Goal: Transaction & Acquisition: Purchase product/service

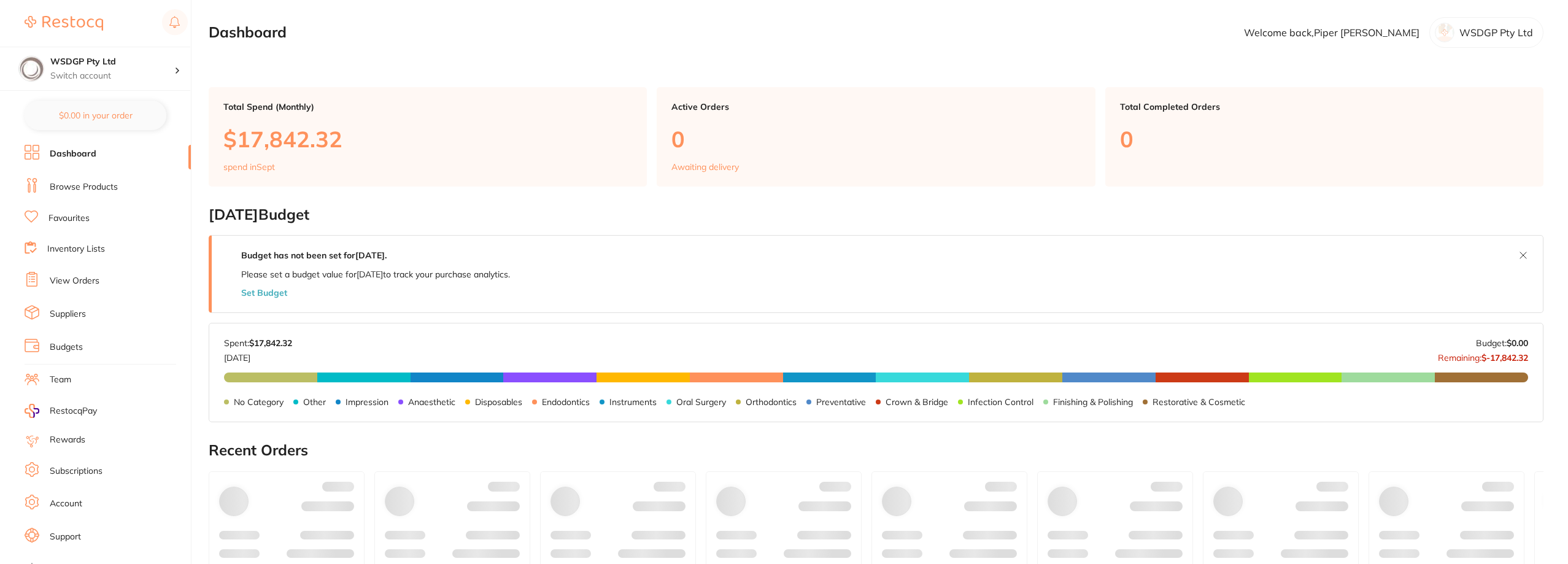
click at [56, 217] on link "Favourites" at bounding box center [69, 218] width 41 height 12
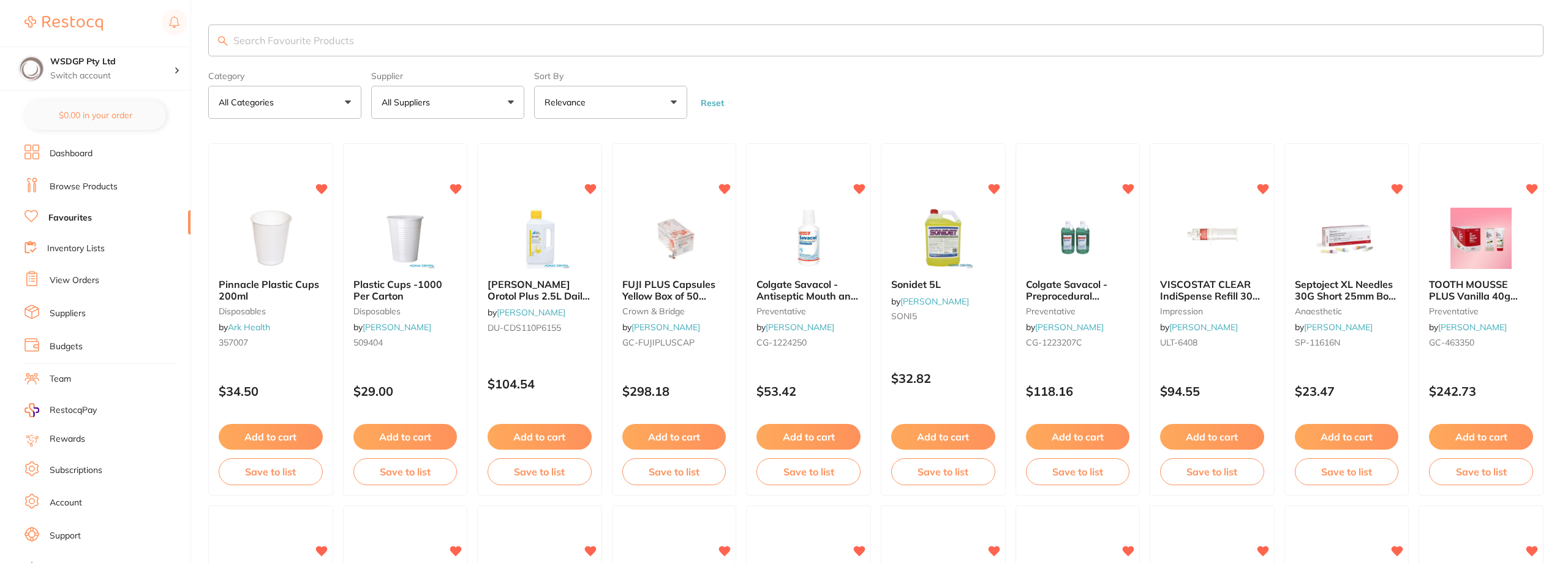
click at [356, 39] on input "search" at bounding box center [876, 41] width 1335 height 32
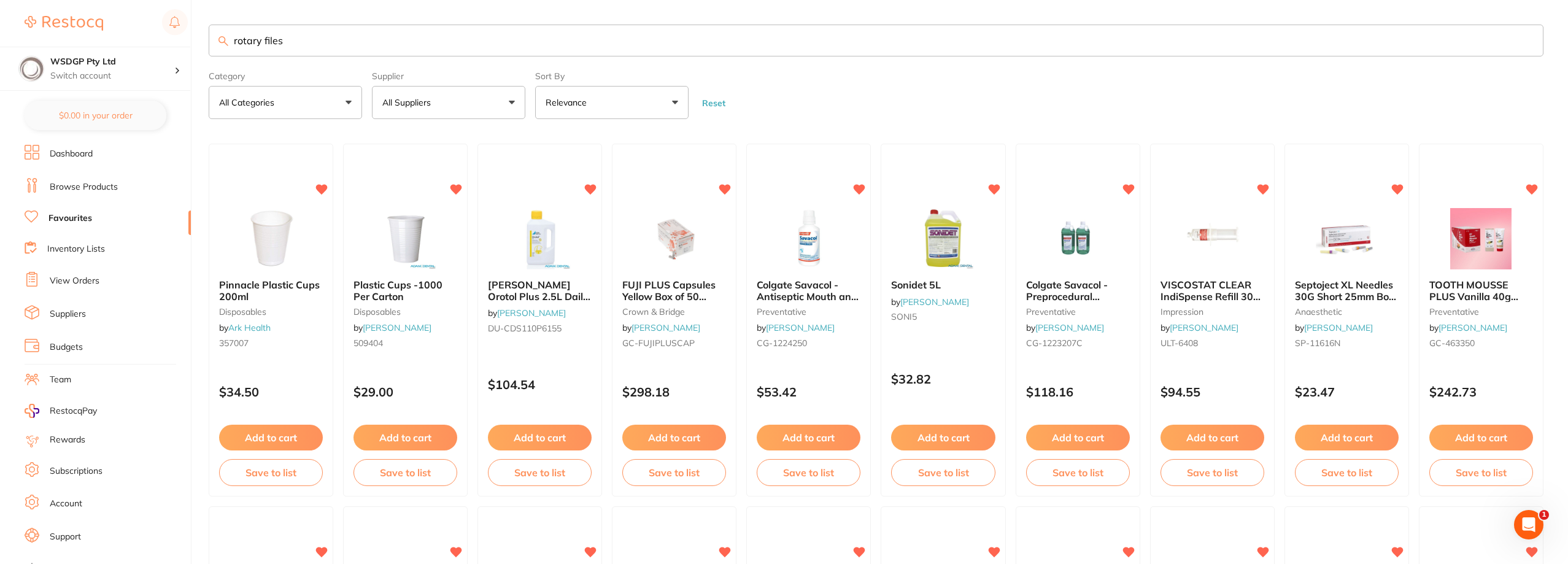
type input "rotary files"
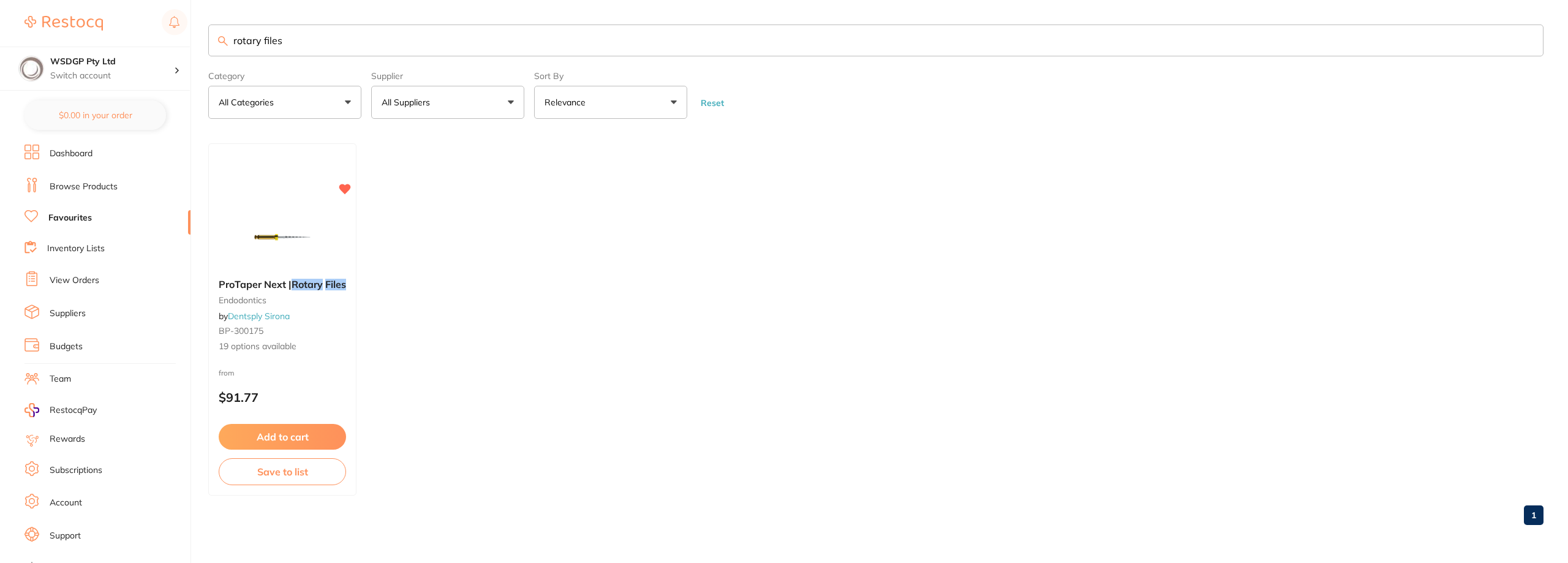
click at [274, 326] on small "BP-300175" at bounding box center [282, 330] width 128 height 10
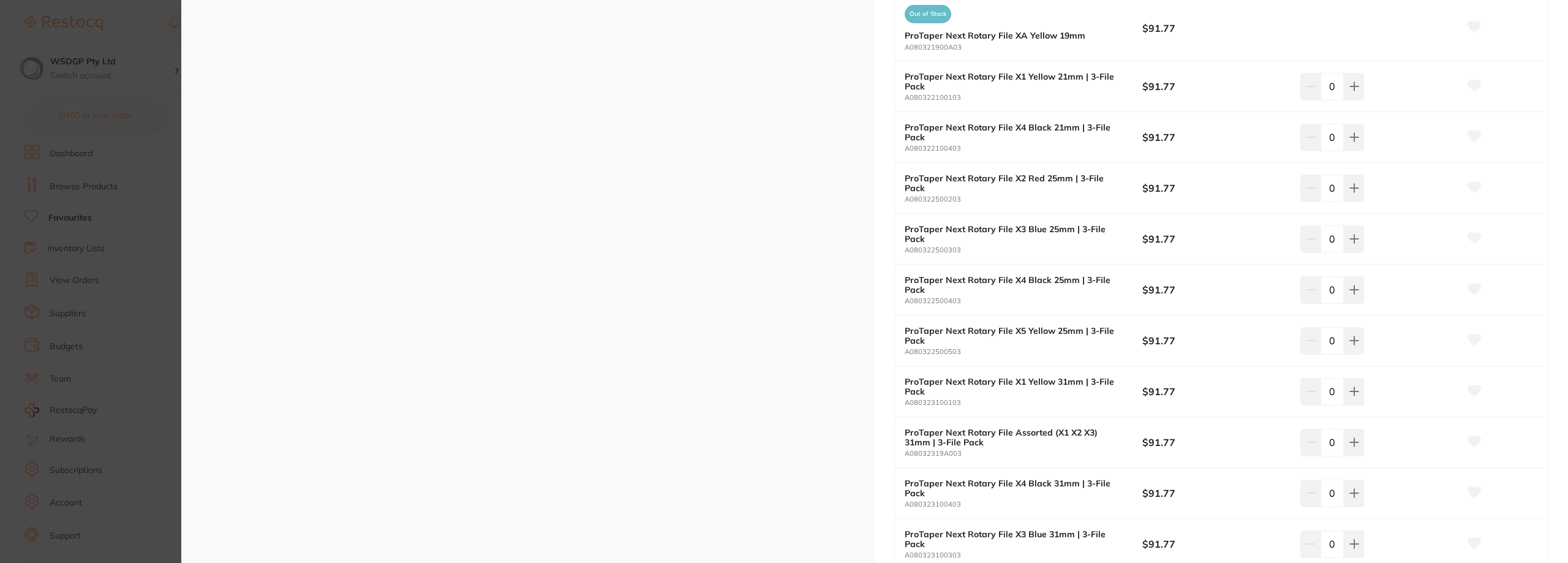
scroll to position [674, 0]
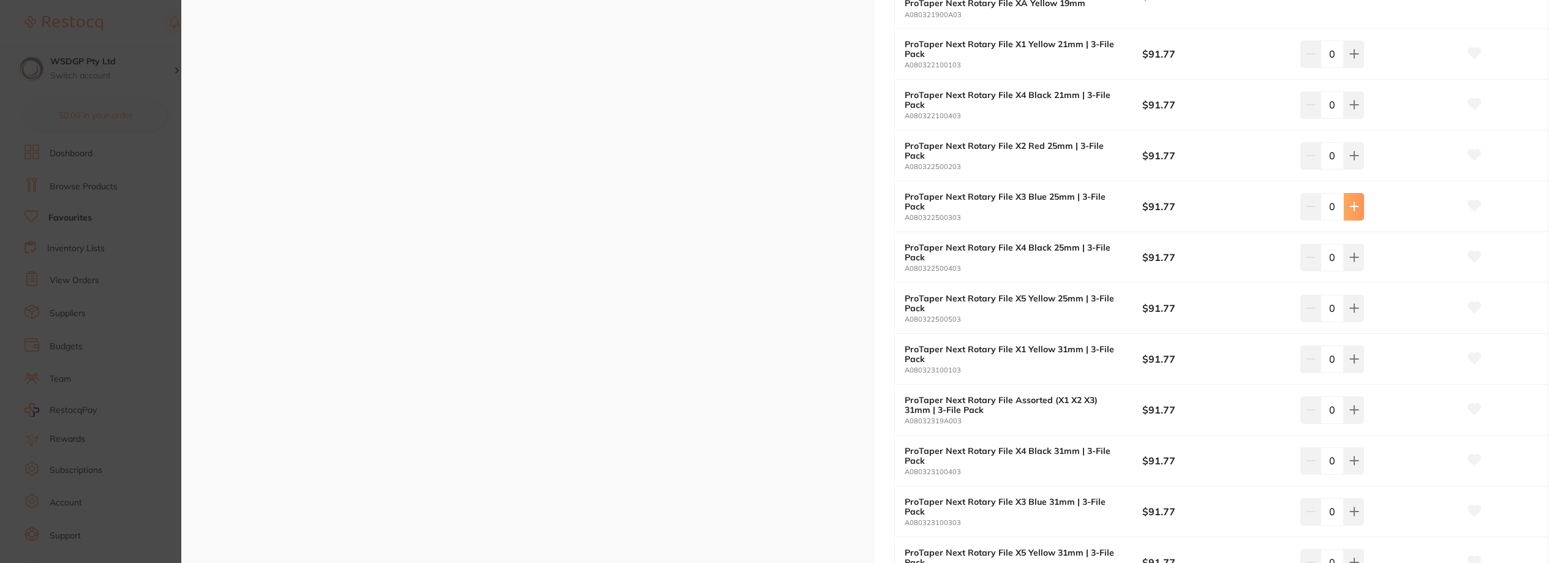
click at [1351, 202] on icon at bounding box center [1354, 206] width 10 height 10
type input "2"
click at [1348, 248] on button at bounding box center [1354, 257] width 20 height 27
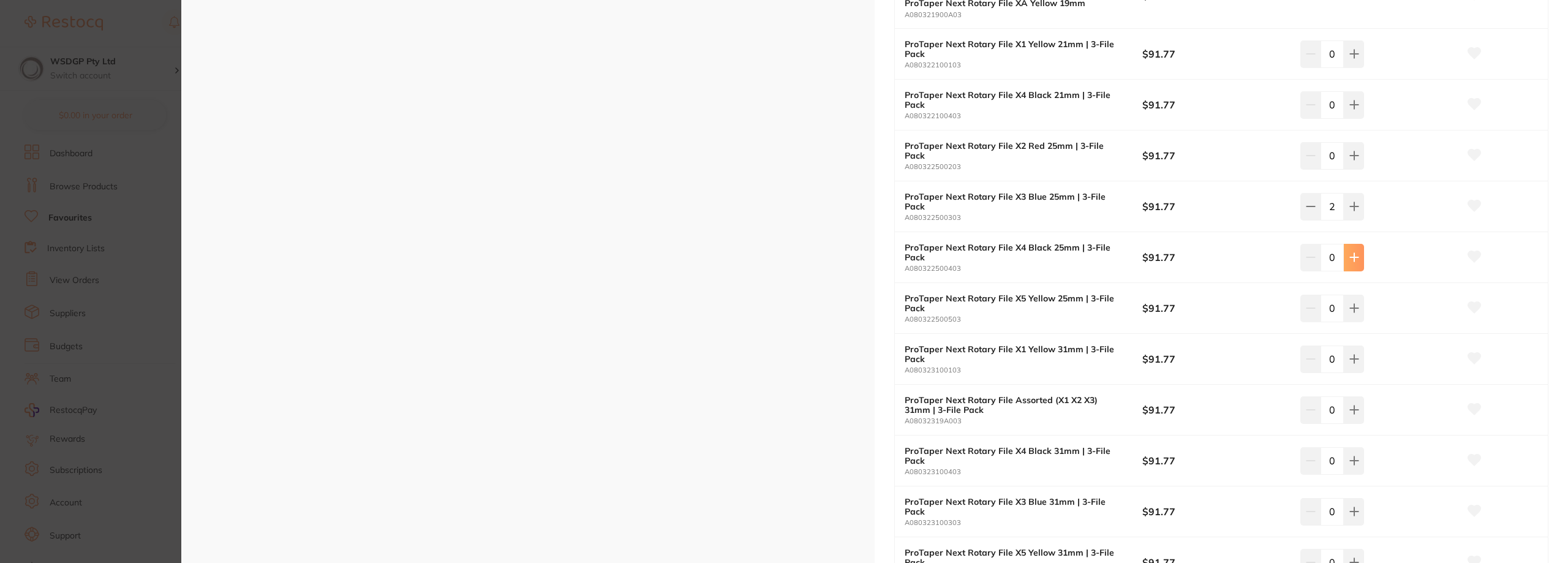
click at [1348, 248] on button at bounding box center [1354, 257] width 20 height 27
type input "2"
click at [1350, 156] on icon at bounding box center [1354, 156] width 8 height 8
type input "2"
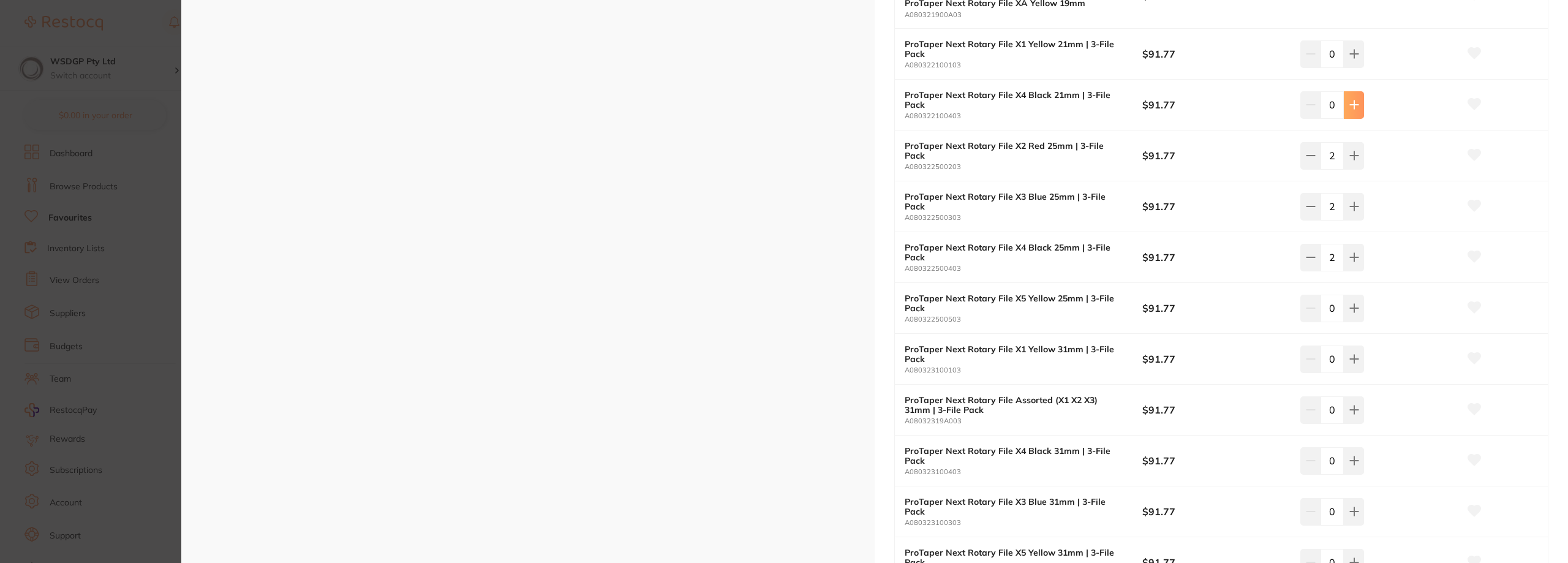
click at [1350, 109] on icon at bounding box center [1354, 104] width 10 height 10
type input "2"
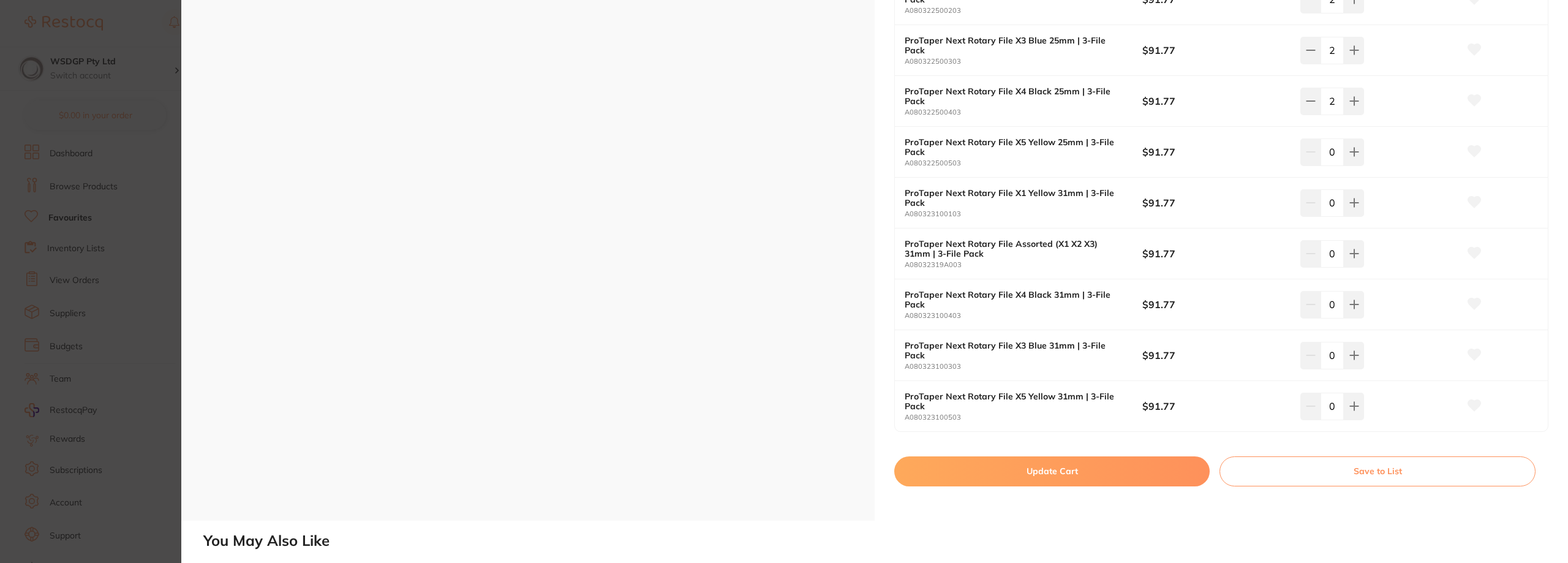
scroll to position [858, 0]
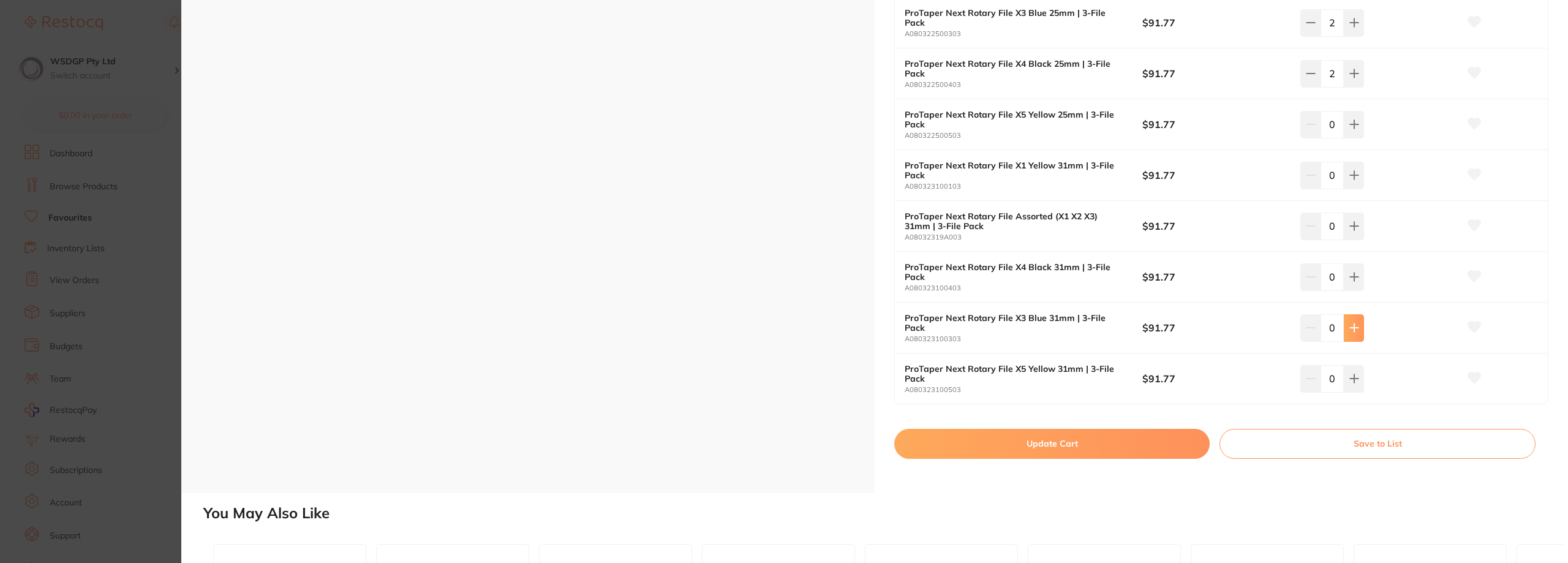
click at [1351, 327] on icon at bounding box center [1354, 328] width 8 height 8
type input "2"
click at [1346, 275] on button at bounding box center [1354, 277] width 20 height 27
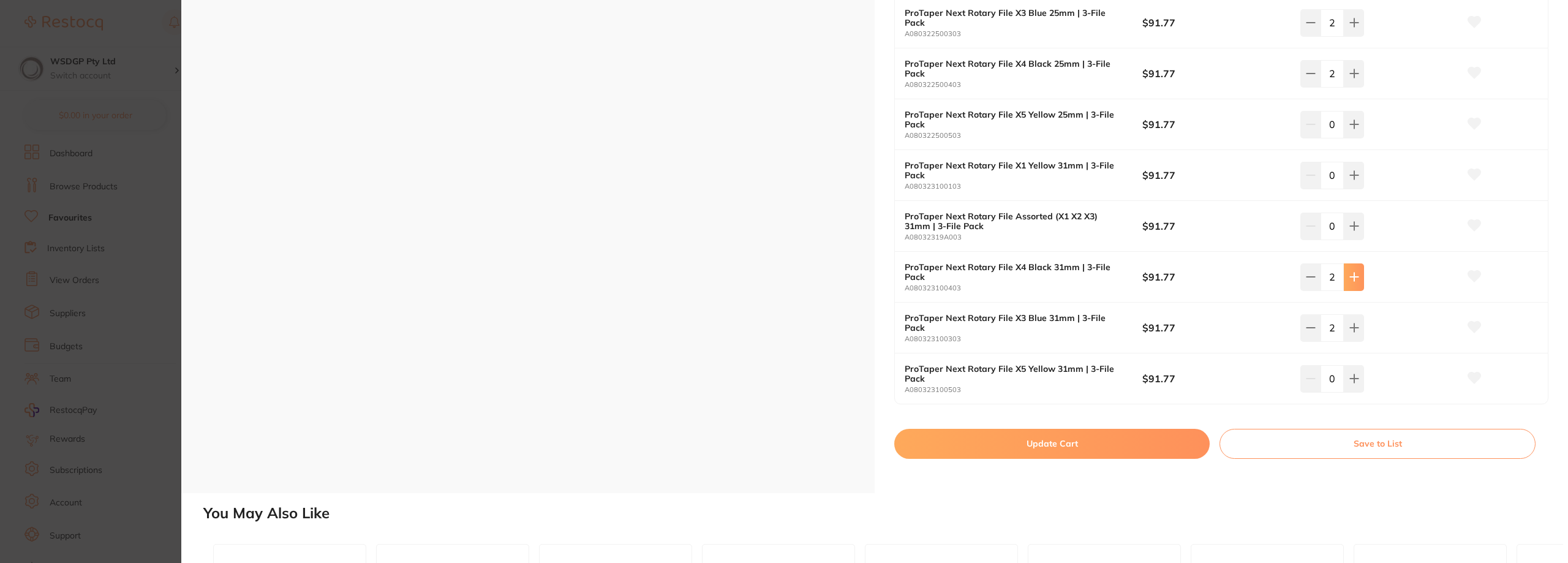
type input "2"
click at [1349, 376] on icon at bounding box center [1354, 378] width 10 height 10
type input "2"
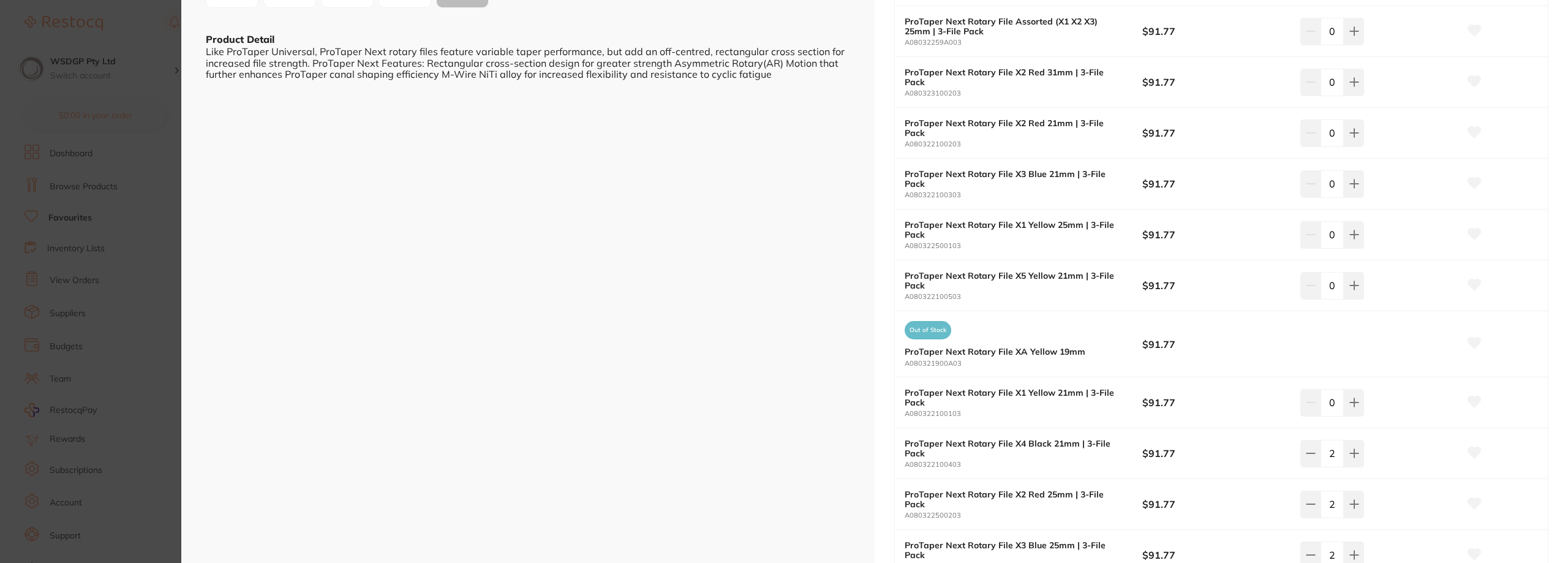
scroll to position [184, 0]
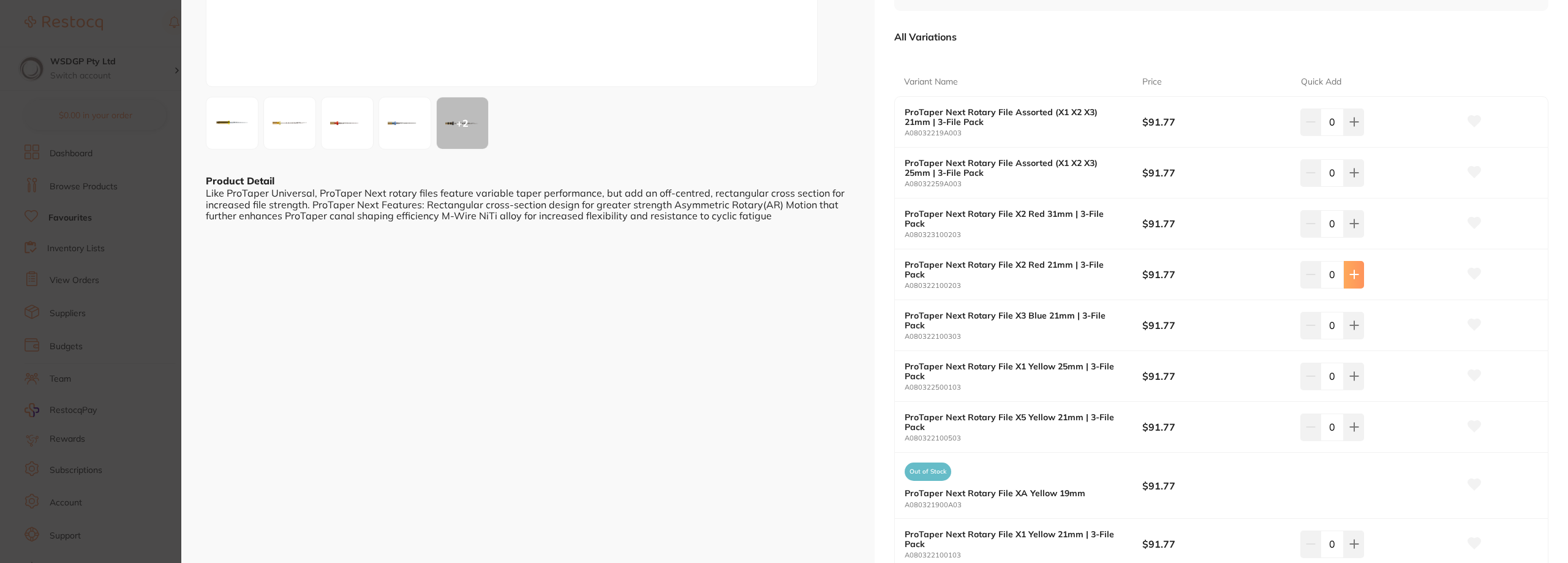
click at [1349, 271] on icon at bounding box center [1354, 274] width 10 height 10
type input "2"
click at [1355, 219] on icon at bounding box center [1354, 223] width 10 height 10
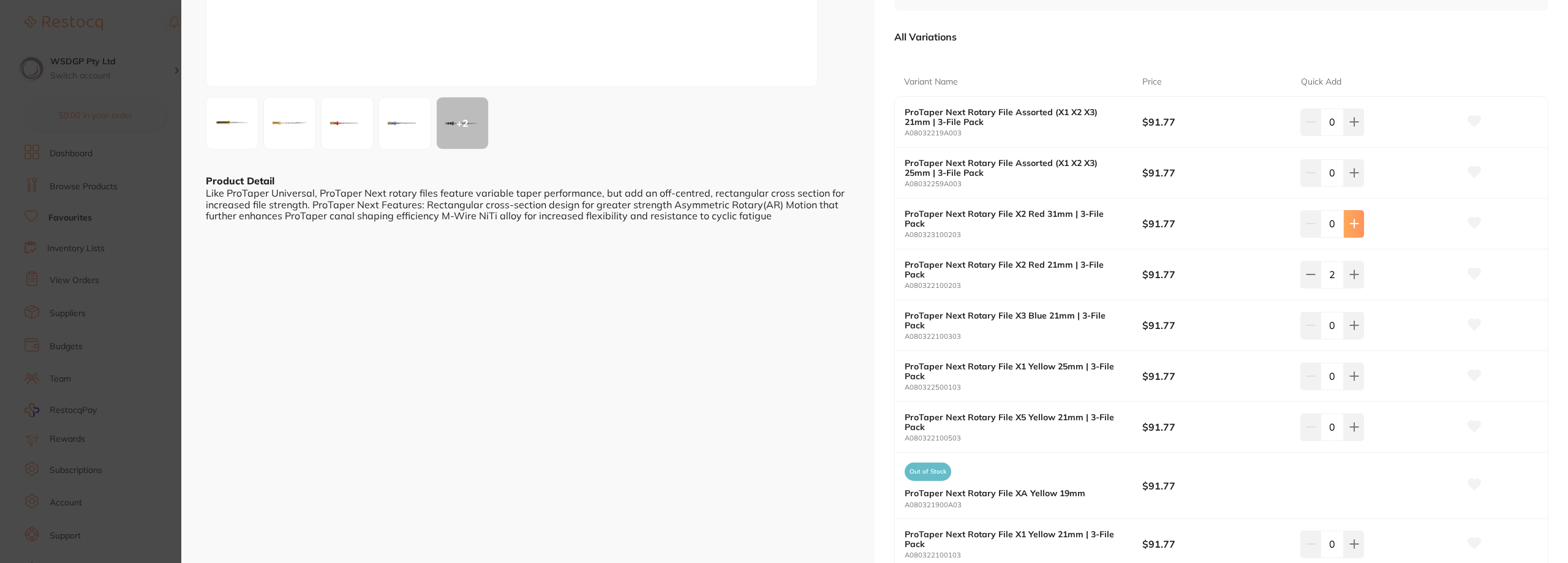
click at [1355, 219] on icon at bounding box center [1354, 223] width 10 height 10
type input "2"
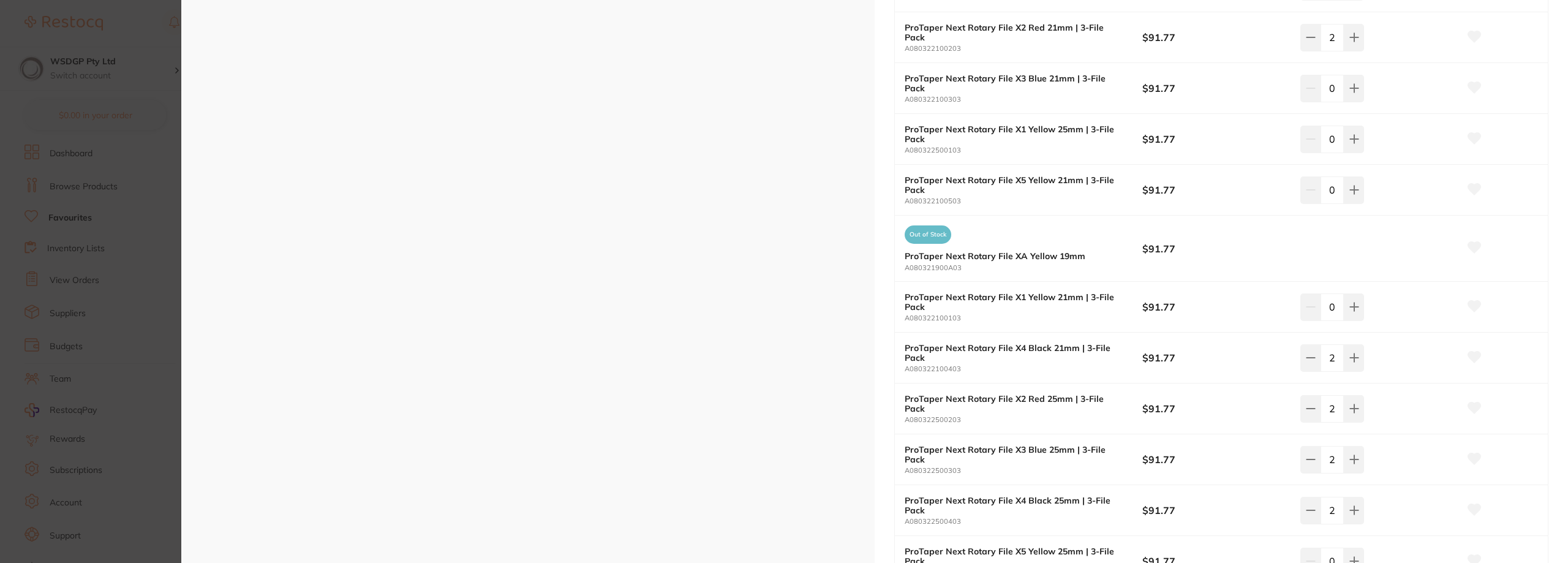
scroll to position [429, 0]
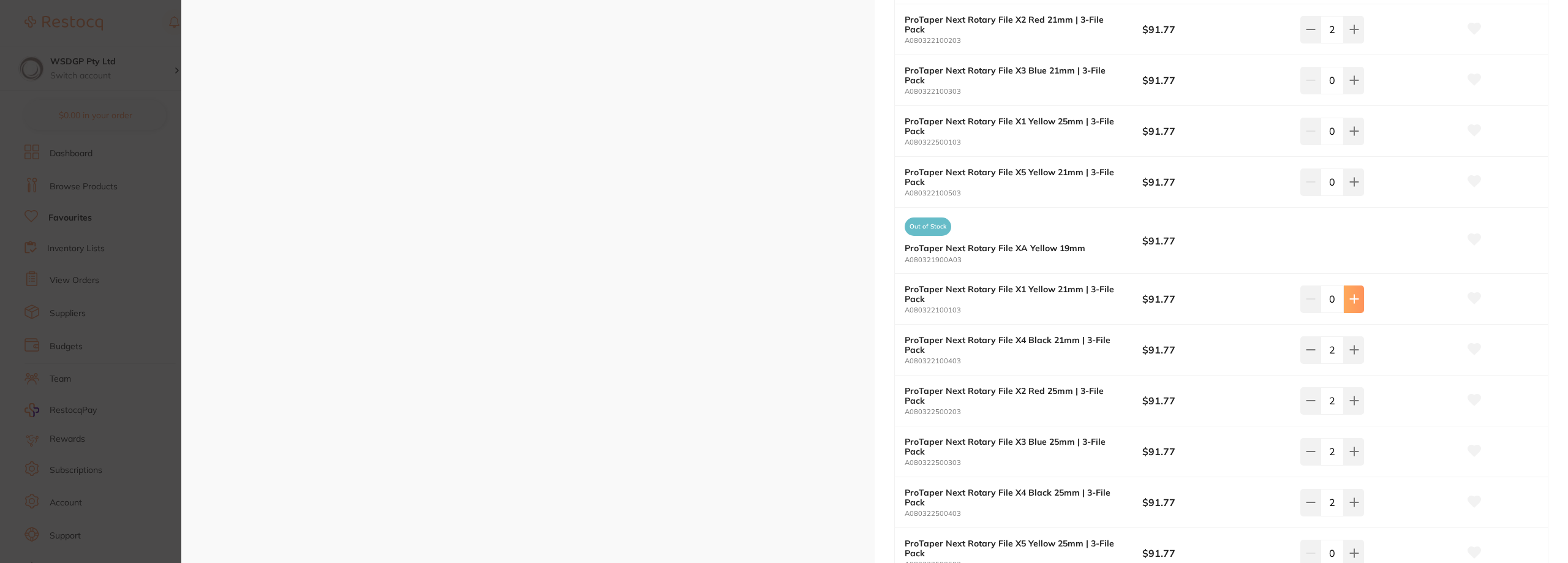
click at [1353, 299] on icon at bounding box center [1354, 299] width 8 height 8
type input "2"
click at [1356, 190] on button at bounding box center [1354, 182] width 20 height 27
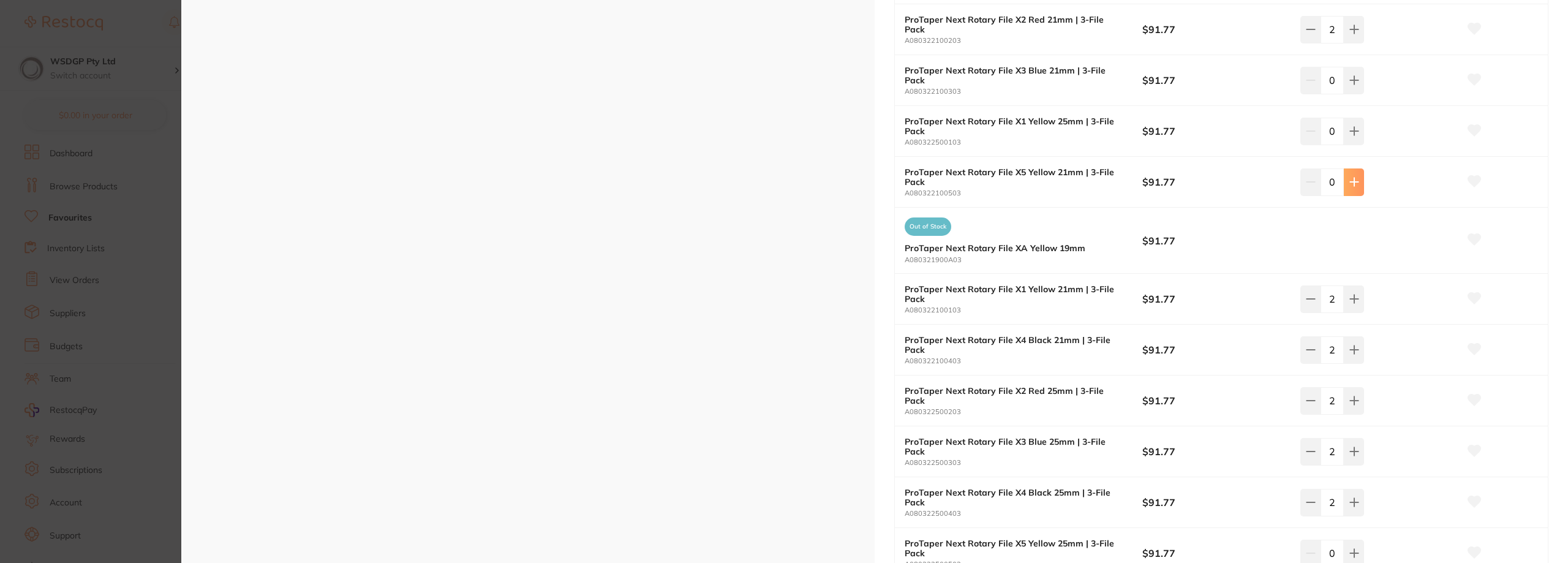
click at [1356, 190] on button at bounding box center [1354, 182] width 20 height 27
type input "2"
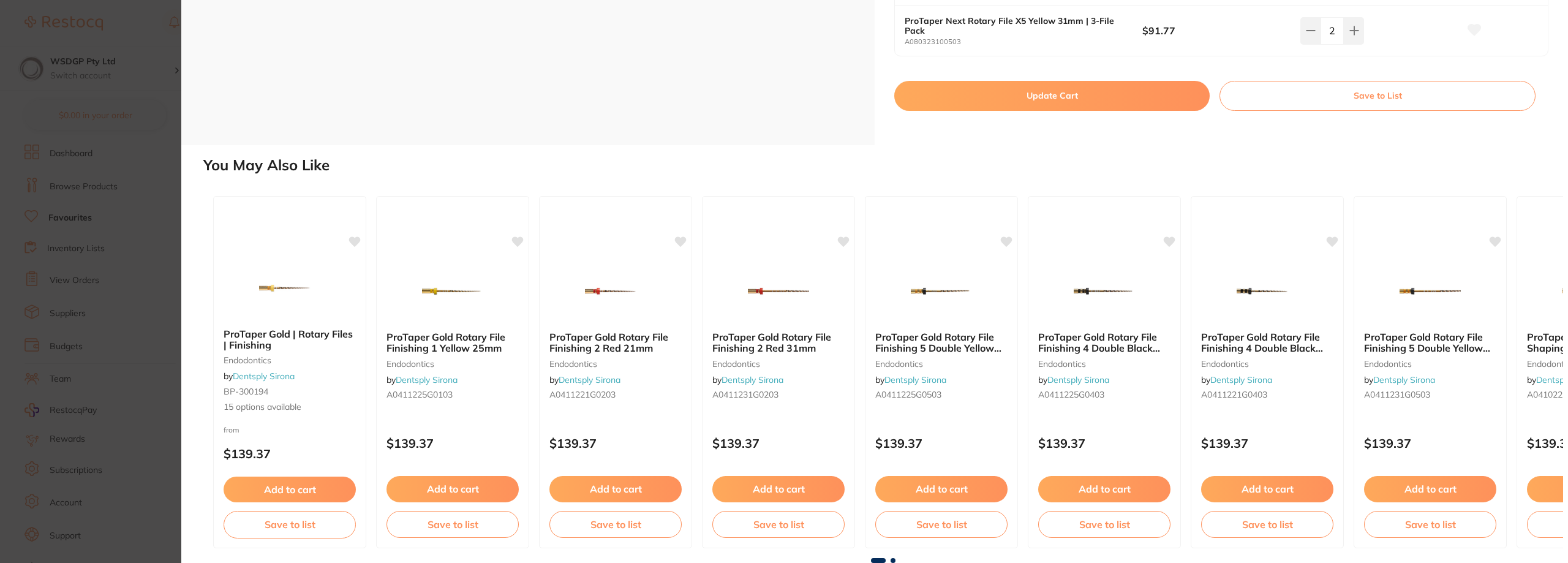
click at [1048, 96] on button "Update Cart" at bounding box center [1052, 95] width 315 height 29
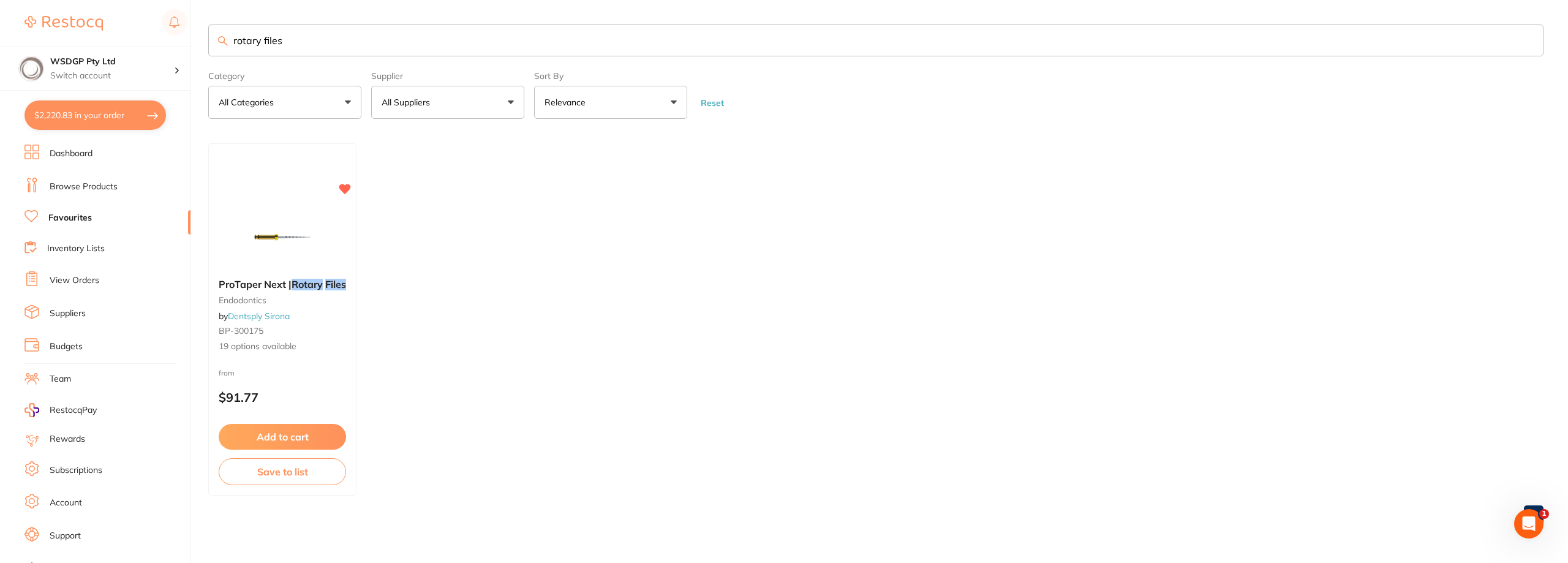
click at [151, 119] on button "$2,220.83 in your order" at bounding box center [95, 115] width 142 height 29
checkbox input "true"
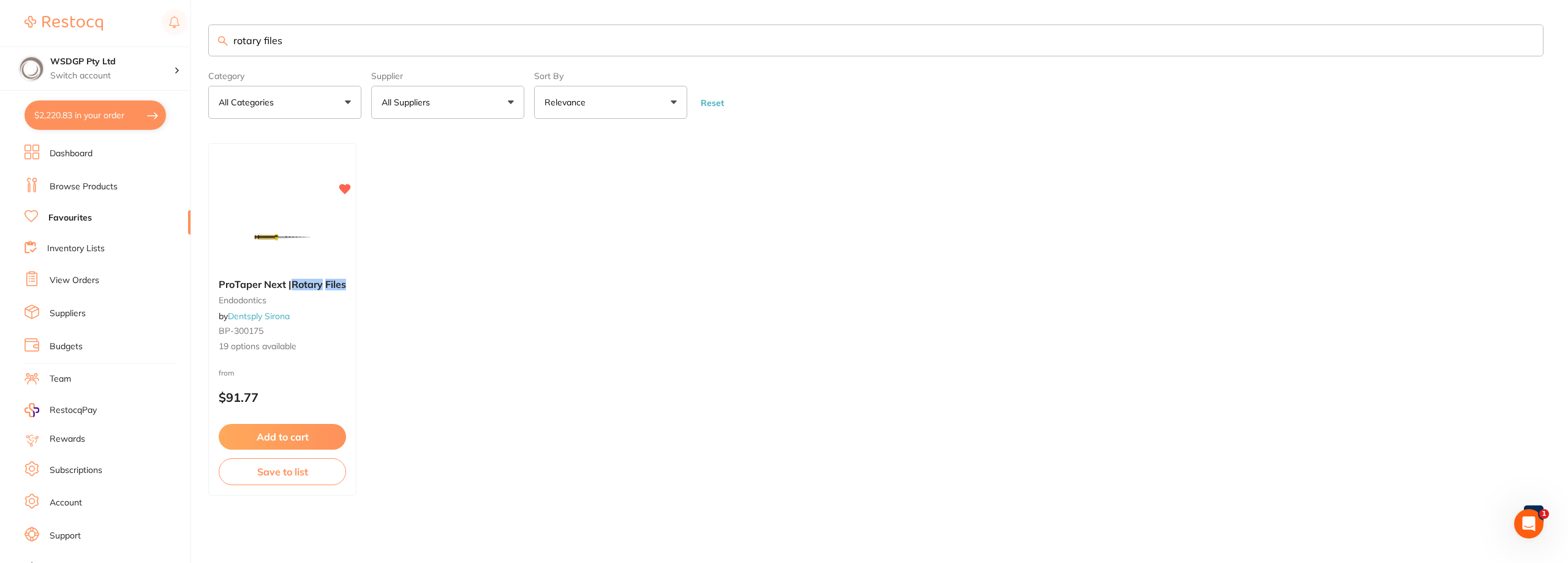
checkbox input "true"
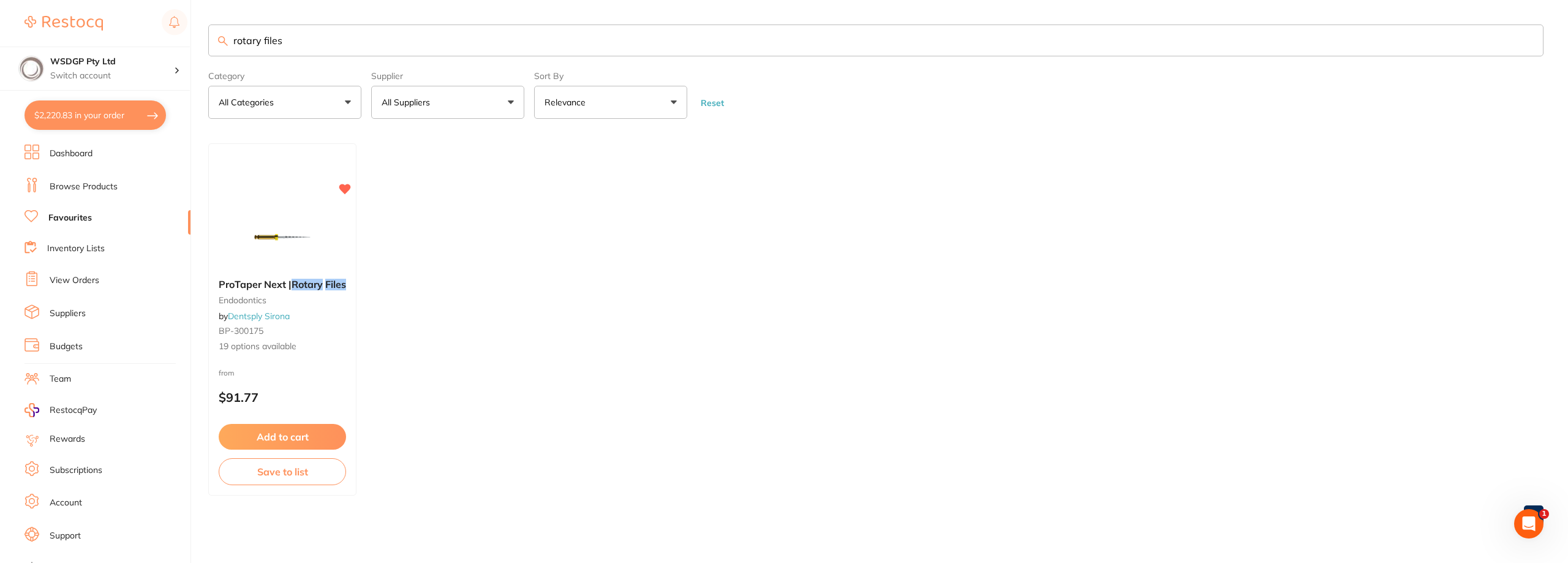
checkbox input "true"
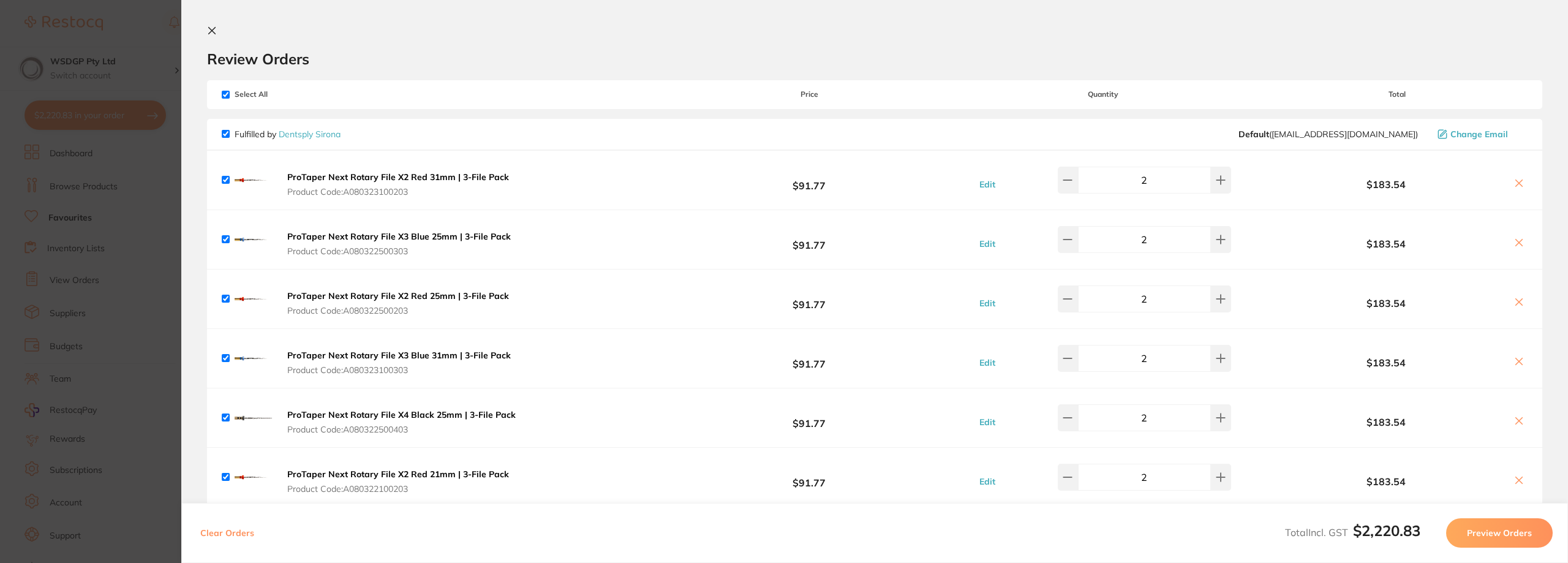
click at [57, 167] on section "Update RRP Set your pre negotiated price for this item. Item Agreed RRP (excl. …" at bounding box center [784, 282] width 1568 height 563
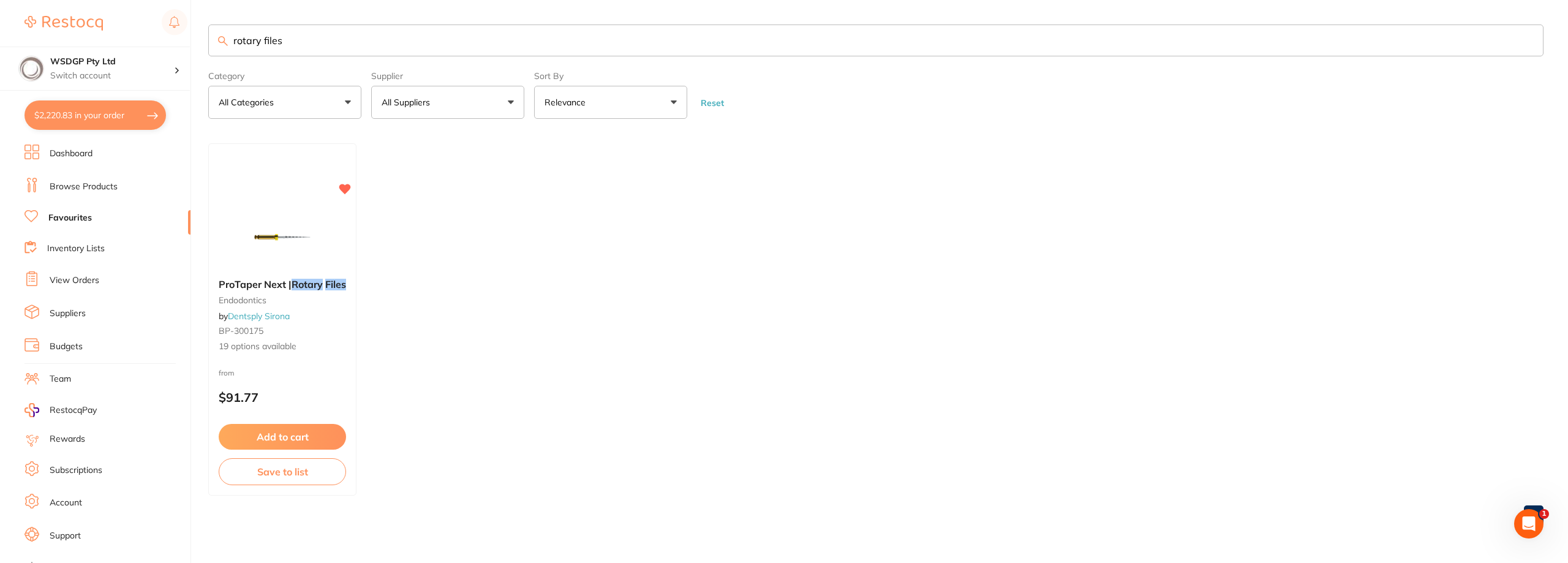
click at [95, 193] on li "Browse Products" at bounding box center [107, 187] width 166 height 18
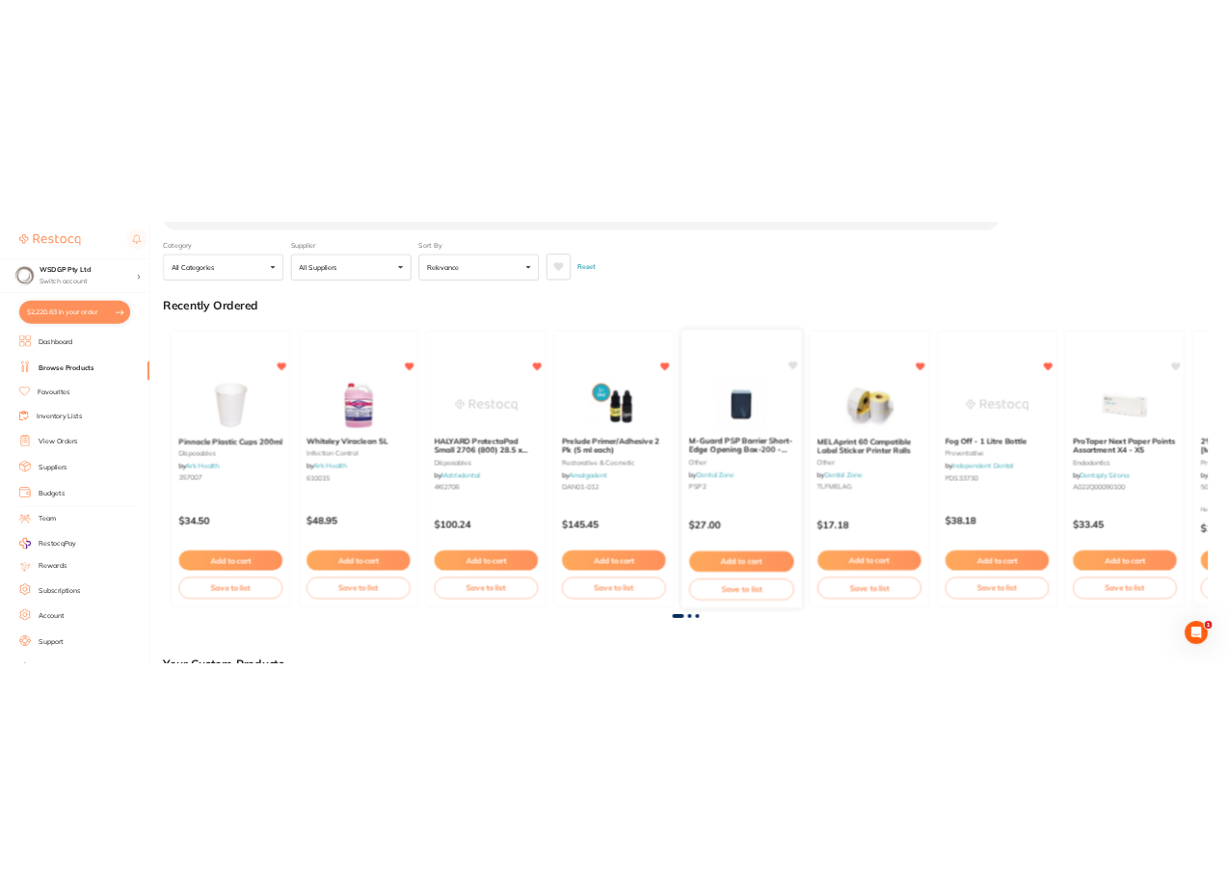
scroll to position [289, 0]
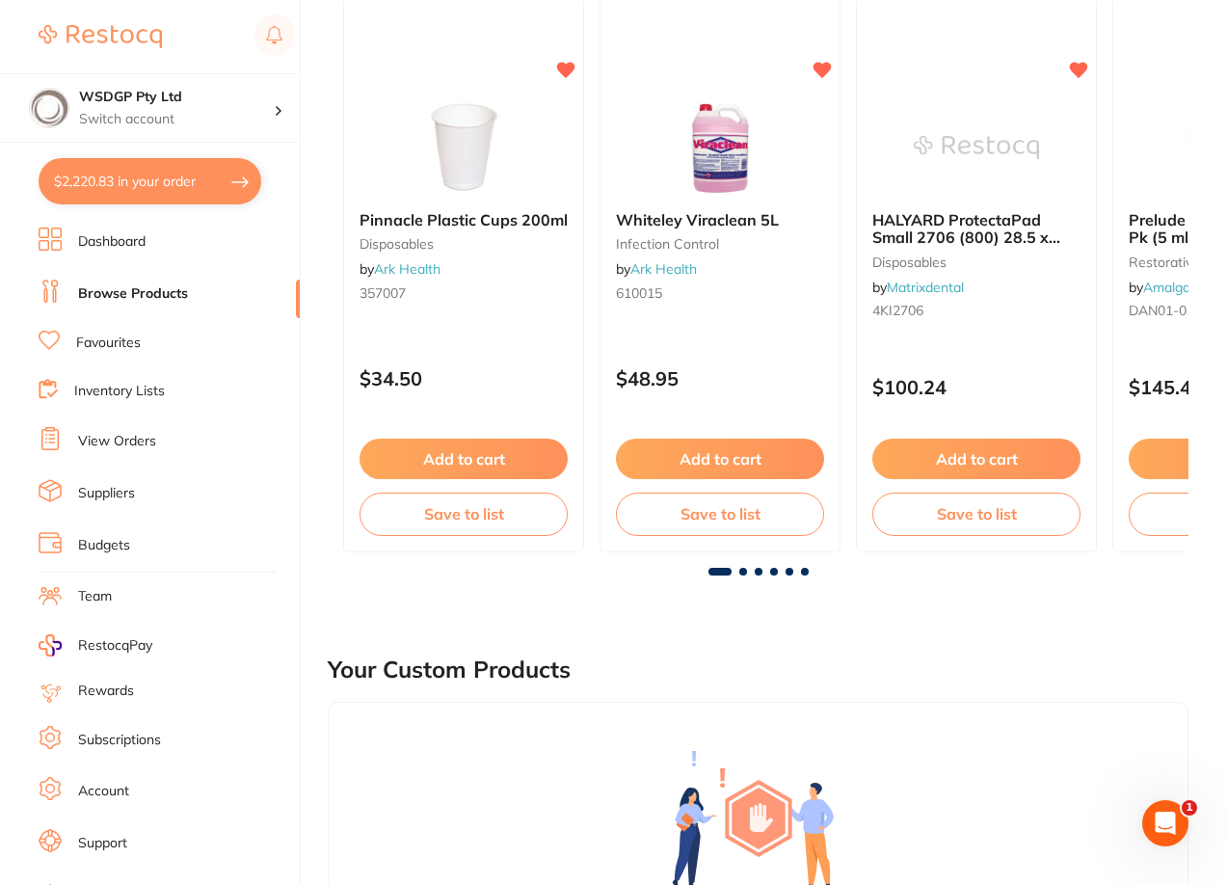
click at [101, 333] on li "Favourites" at bounding box center [169, 343] width 261 height 25
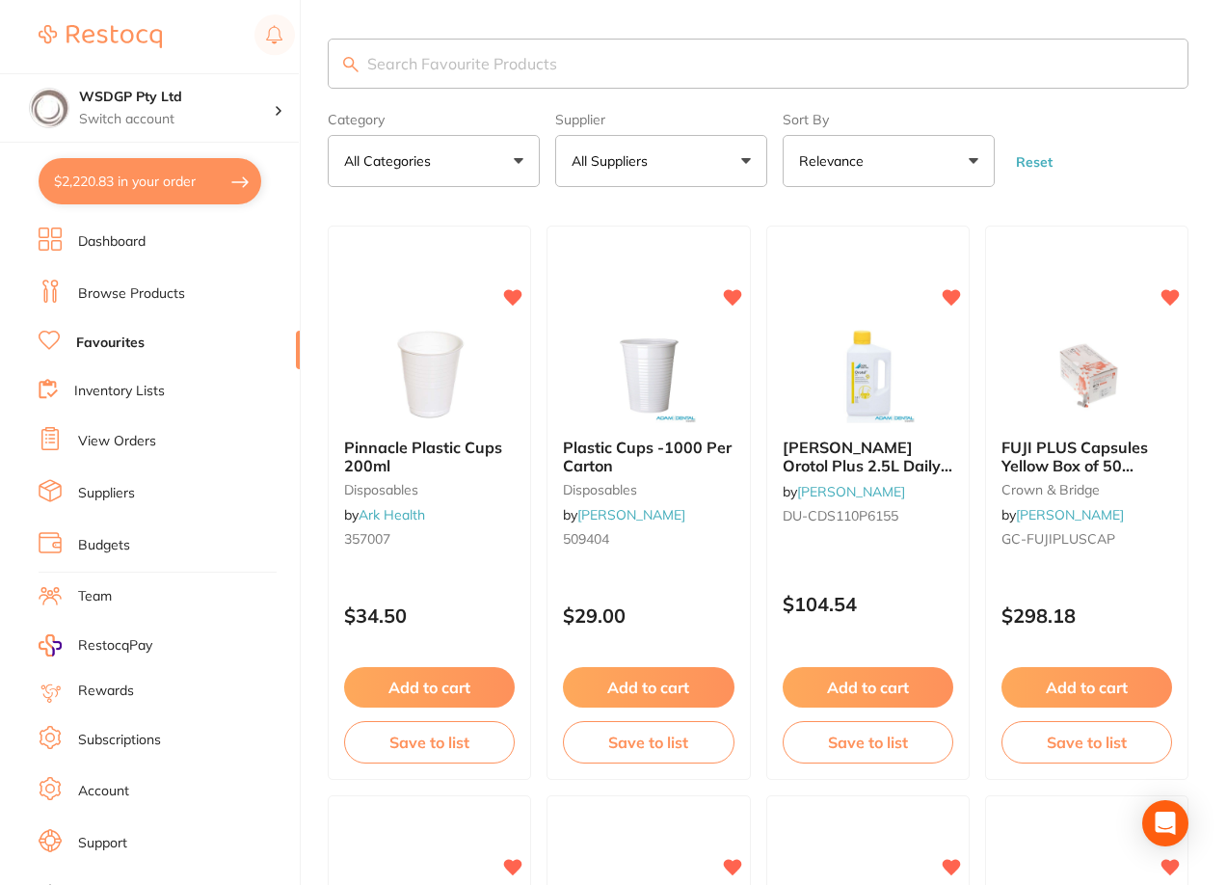
click at [622, 174] on button "All Suppliers" at bounding box center [661, 161] width 212 height 52
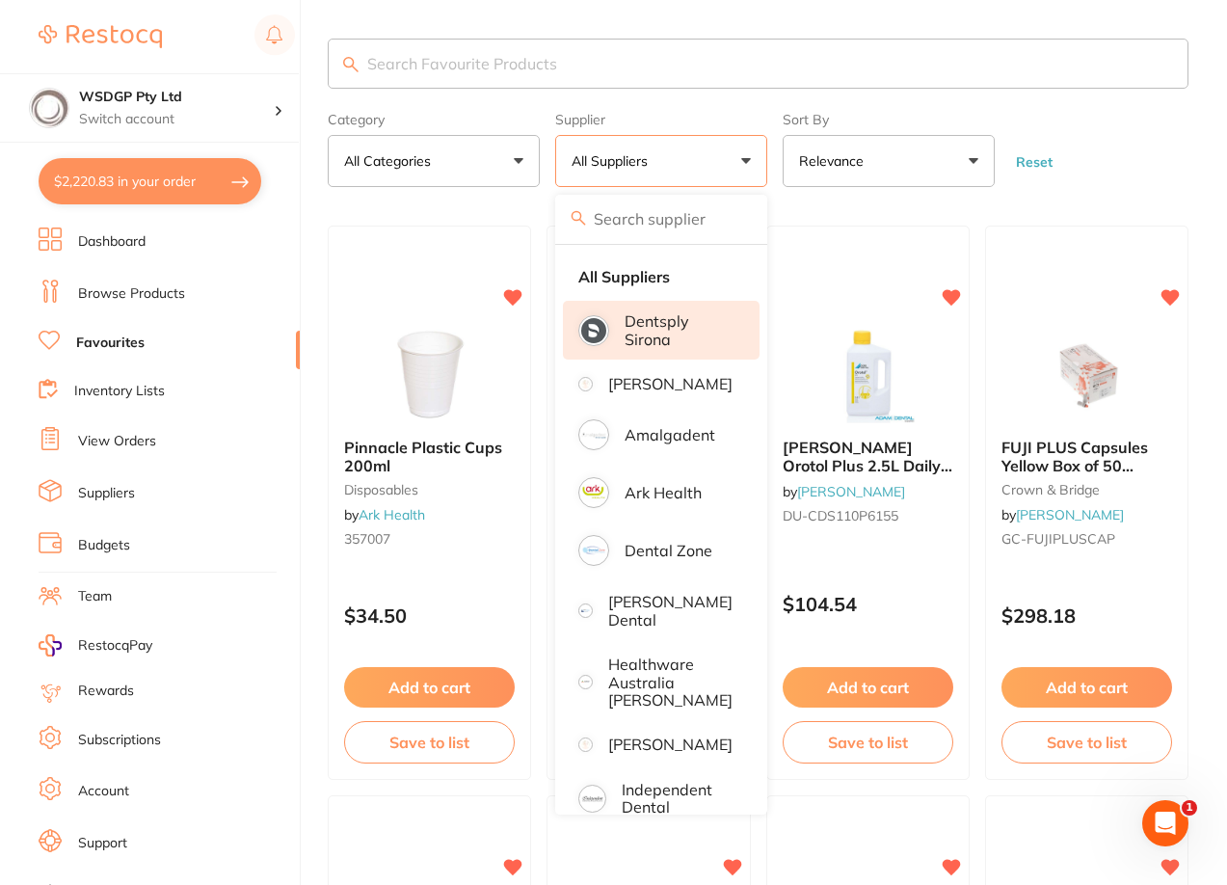
click at [657, 345] on p "Dentsply Sirona" at bounding box center [679, 330] width 108 height 36
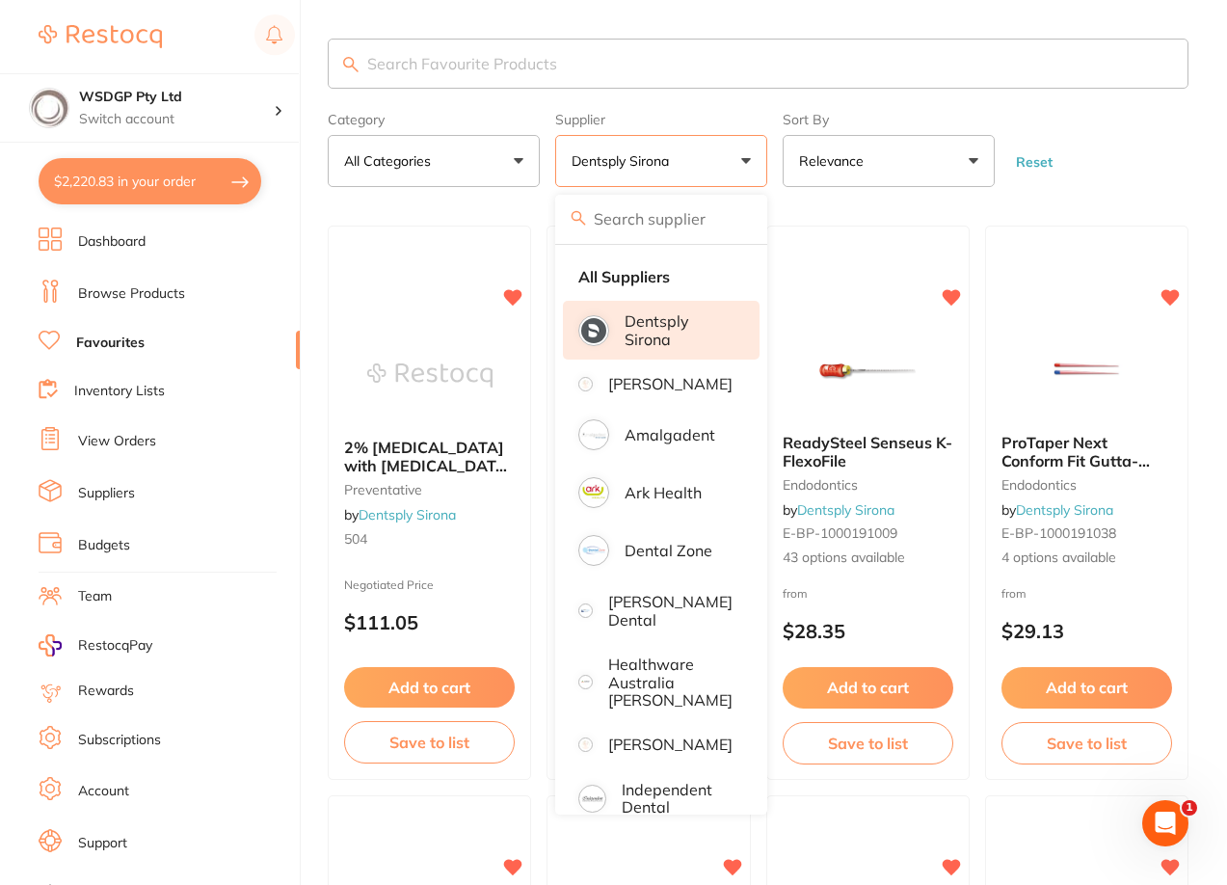
click at [1136, 115] on form "Category All Categories All Categories endodontics preventative restorative & c…" at bounding box center [758, 145] width 861 height 83
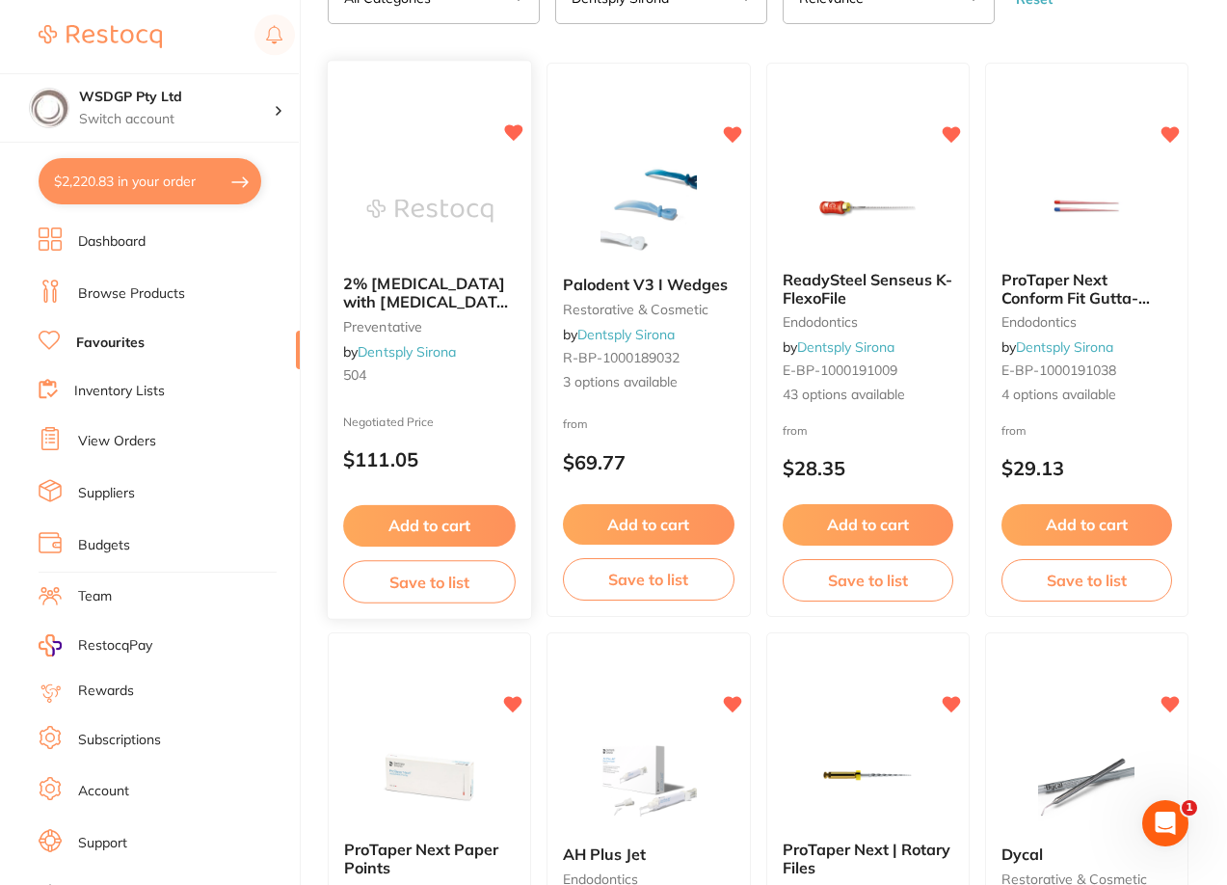
scroll to position [193, 0]
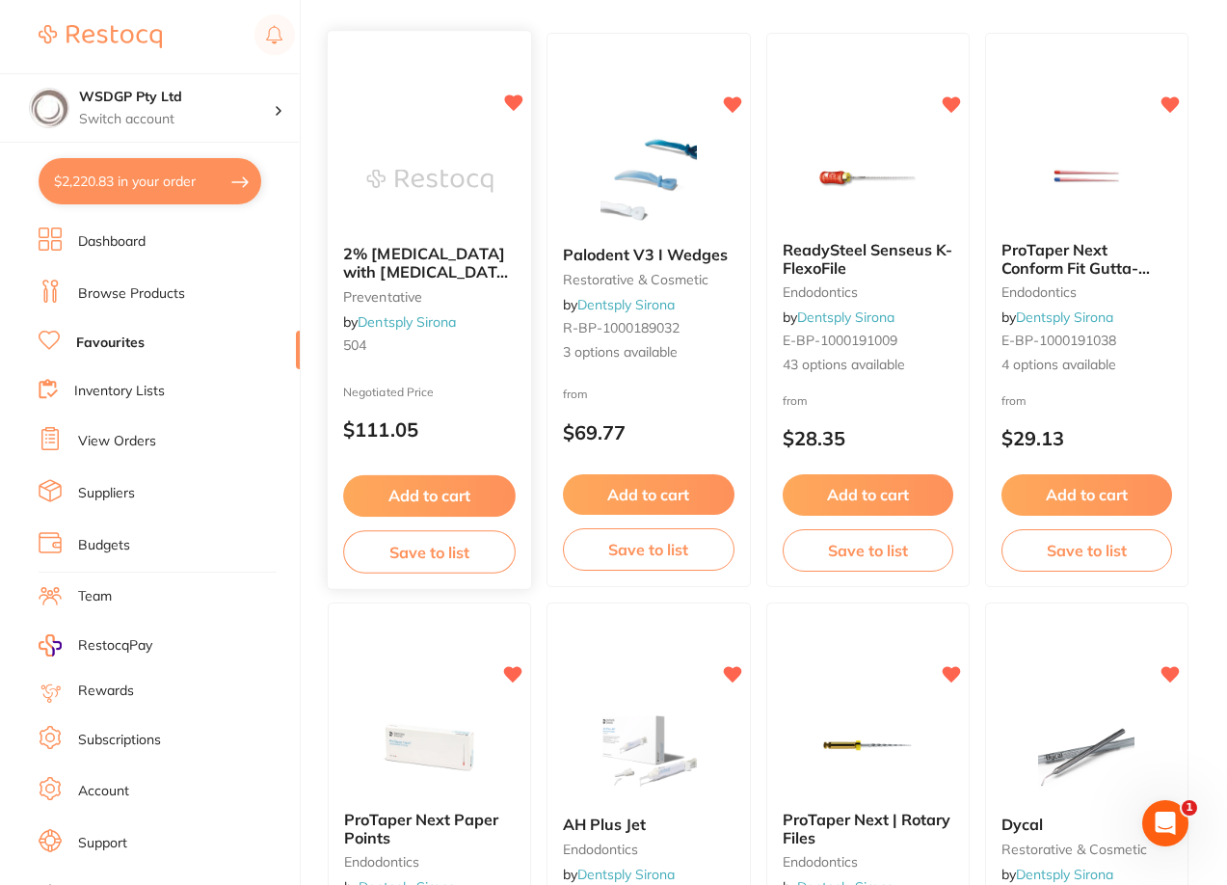
drag, startPoint x: 517, startPoint y: 12, endPoint x: 492, endPoint y: 36, distance: 34.8
click at [517, 12] on main "Category All Categories All Categories endodontics preventative restorative & c…" at bounding box center [777, 817] width 899 height 2020
click at [412, 286] on div "2% [MEDICAL_DATA] with [MEDICAL_DATA] ([MEDICAL_DATA]) 1:80,000 preventative by…" at bounding box center [429, 304] width 203 height 148
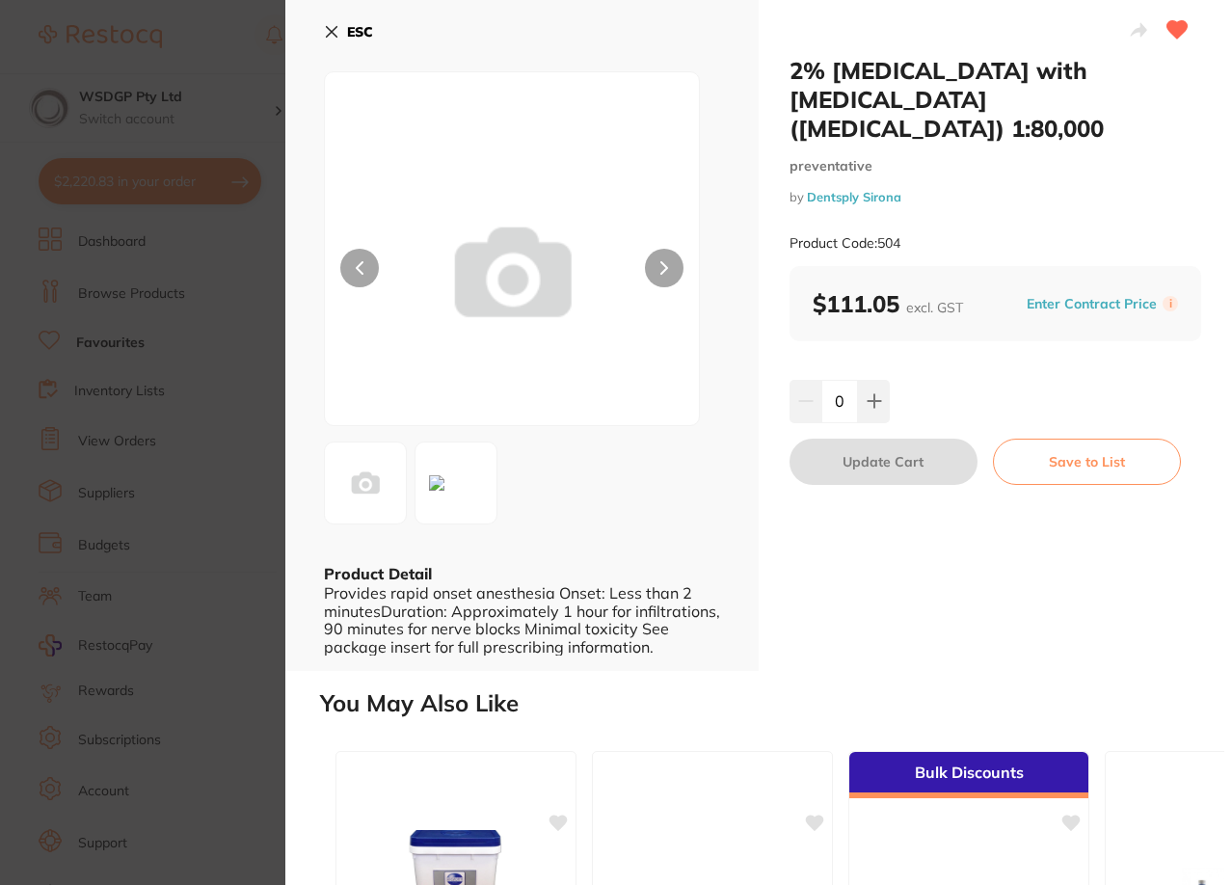
click at [326, 30] on icon at bounding box center [331, 31] width 15 height 15
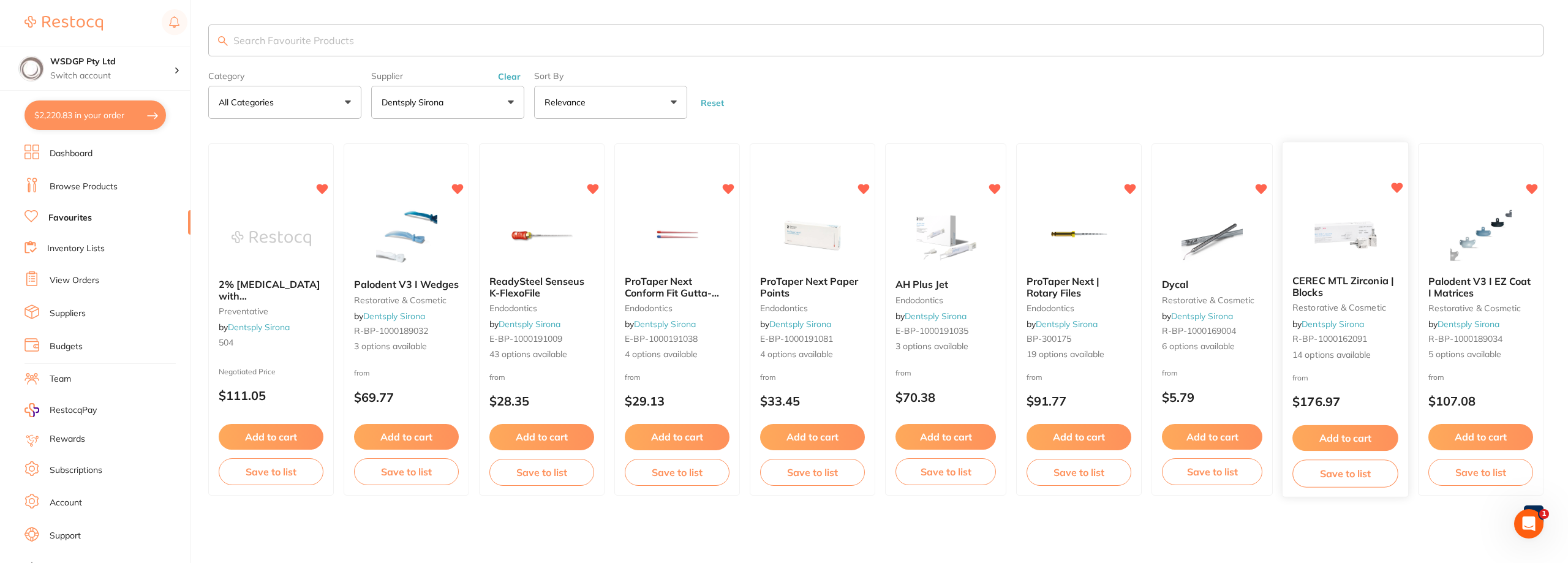
click at [1336, 297] on b "CEREC MTL Zirconia | Blocks" at bounding box center [1345, 287] width 106 height 23
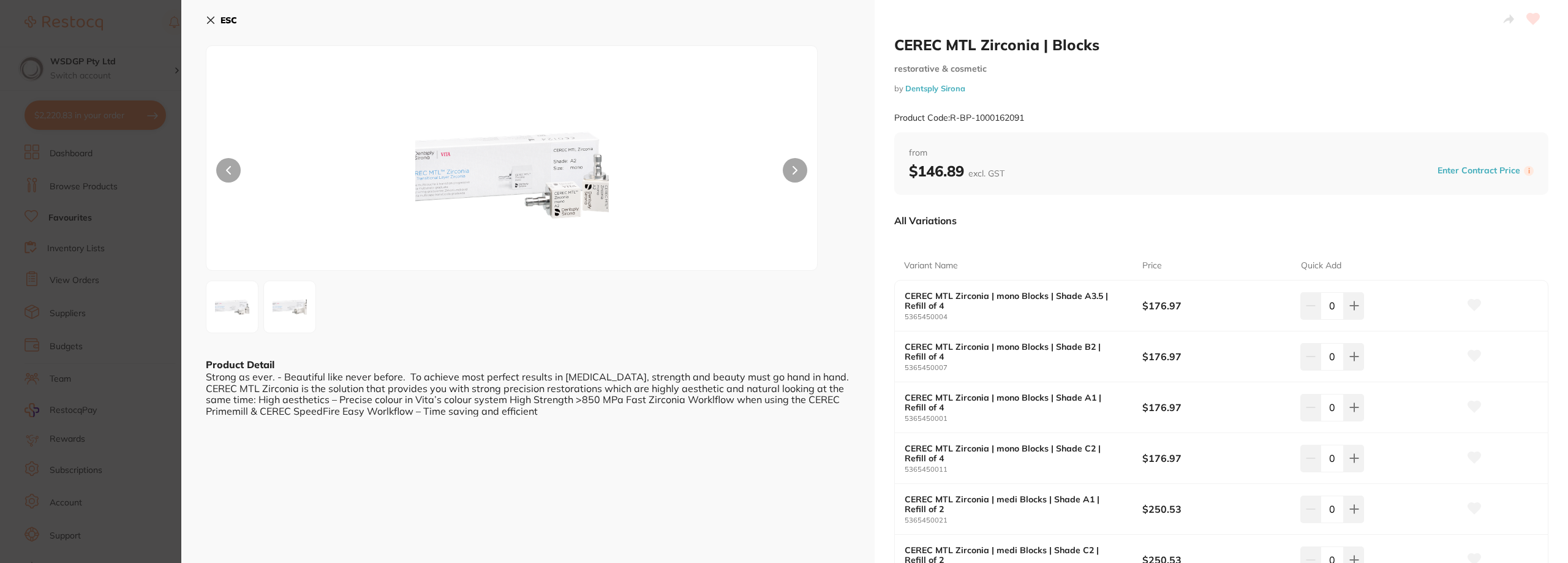
drag, startPoint x: 308, startPoint y: 169, endPoint x: 280, endPoint y: 169, distance: 28.0
click at [308, 169] on div at bounding box center [511, 158] width 612 height 226
click at [134, 149] on section "CEREC MTL Zirconia | Blocks restorative & cosmetic by Dentsply Sirona Product C…" at bounding box center [784, 282] width 1568 height 563
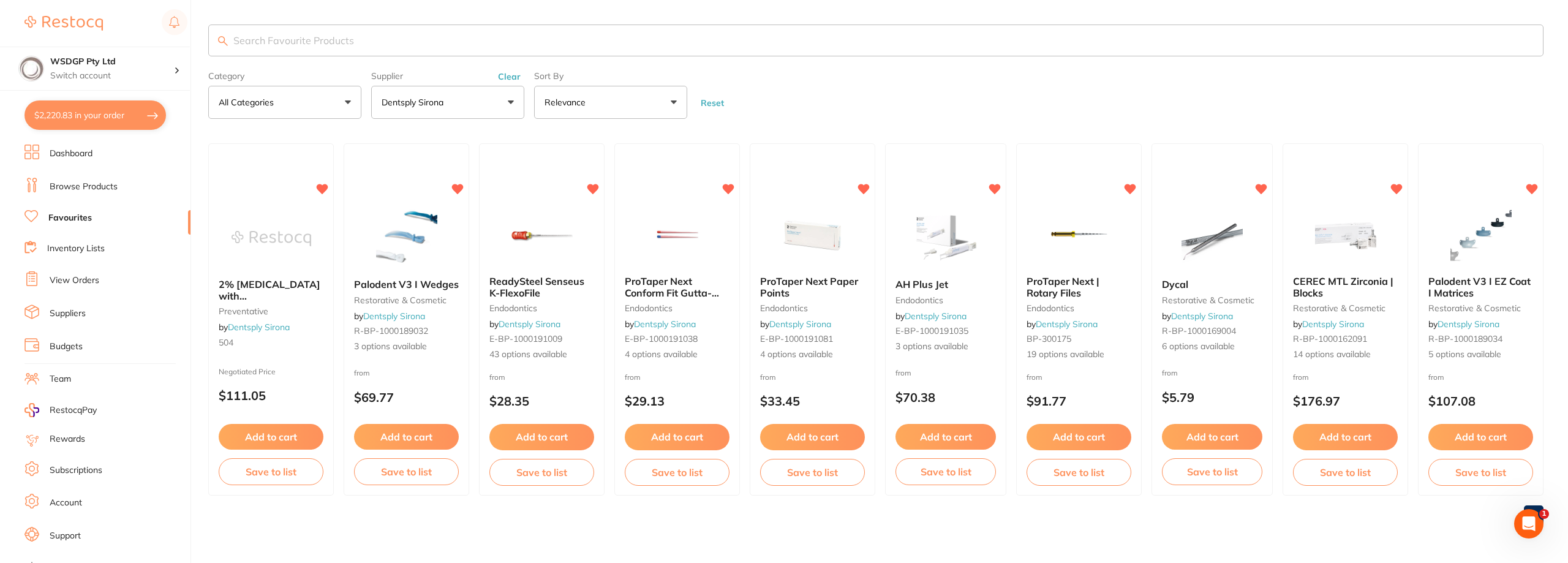
click at [259, 290] on span "2% [MEDICAL_DATA] with [MEDICAL_DATA] ([MEDICAL_DATA]) 1:80,000" at bounding box center [269, 307] width 102 height 58
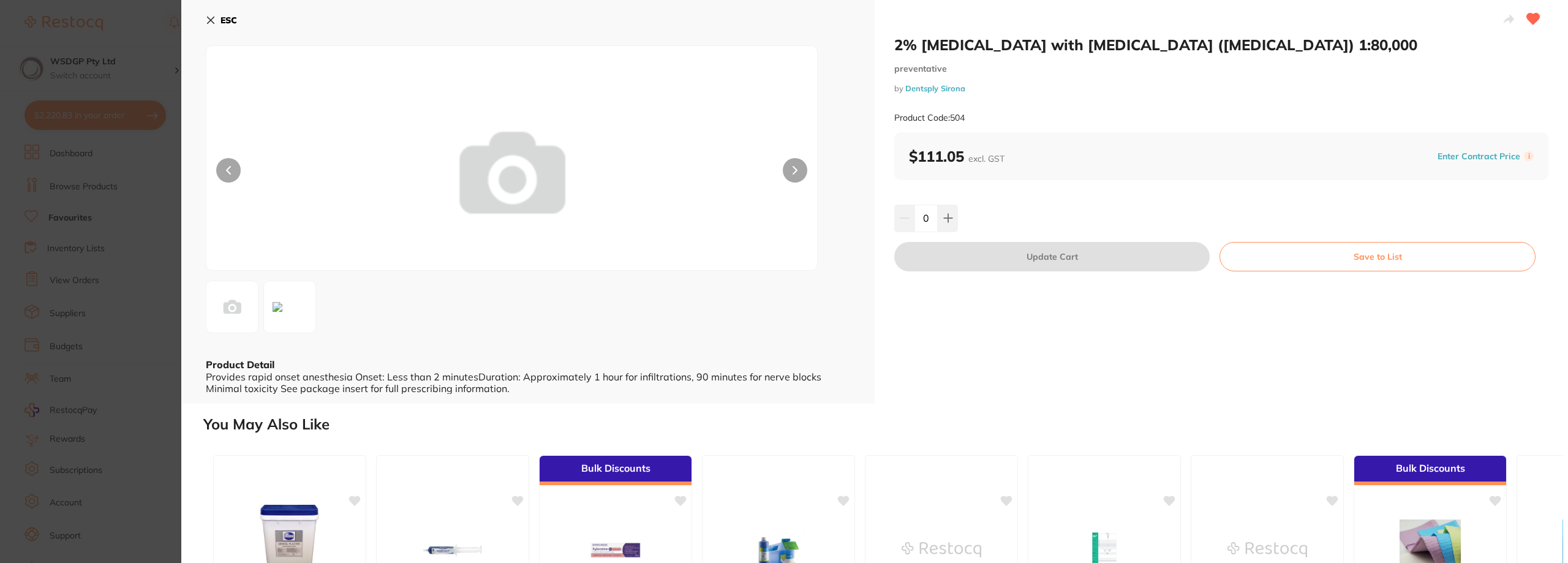
click at [107, 188] on section "2% [MEDICAL_DATA] with [MEDICAL_DATA] ([MEDICAL_DATA]) 1:80,000 preventative by…" at bounding box center [784, 282] width 1568 height 563
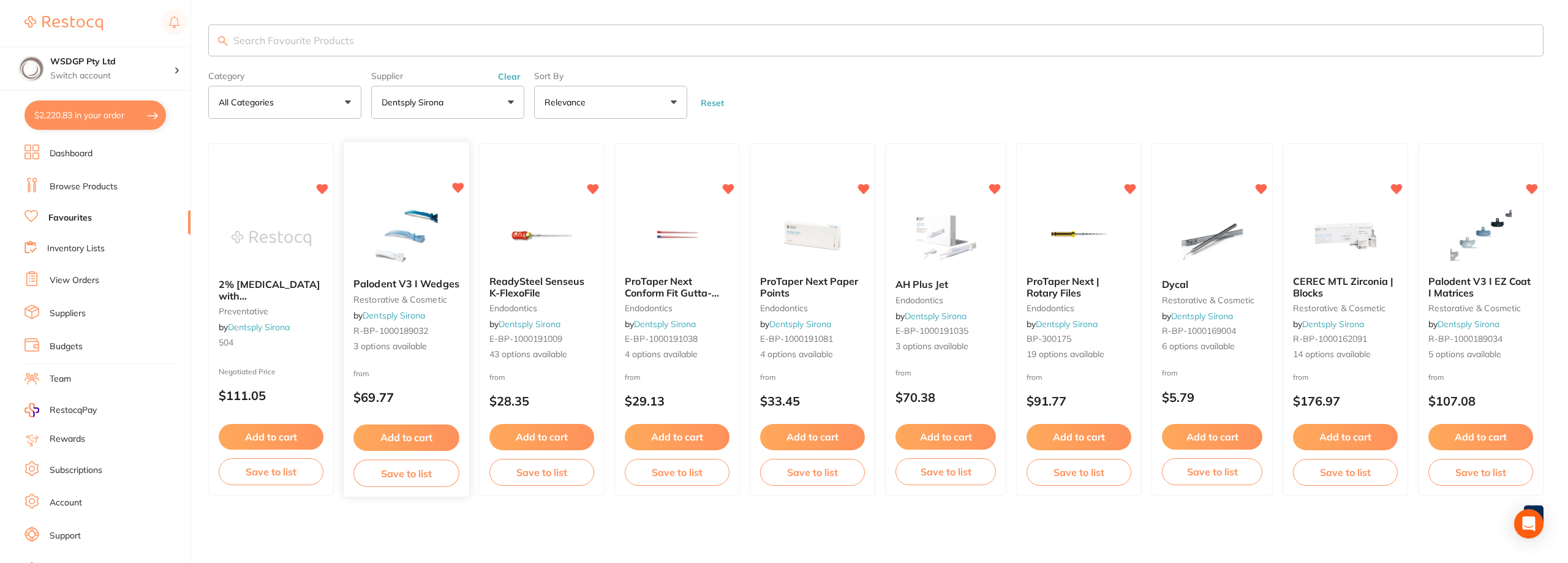
click at [403, 321] on link "Dentsply Sirona" at bounding box center [394, 316] width 62 height 11
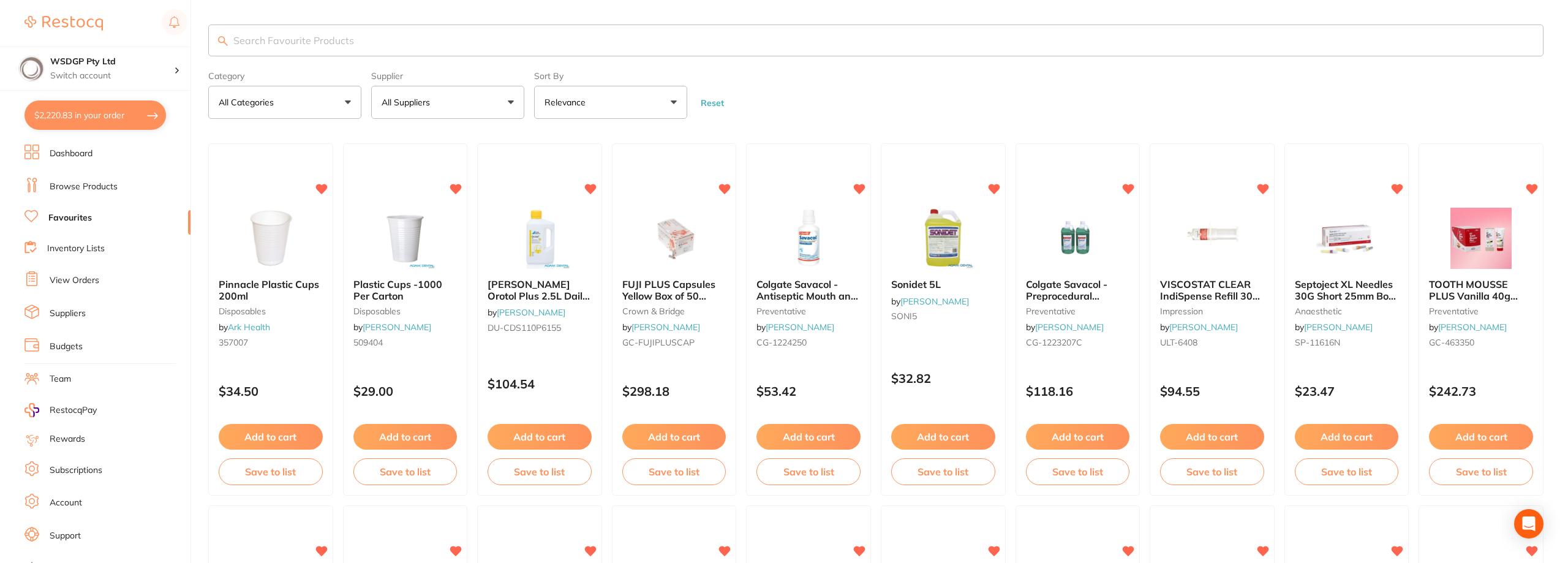
drag, startPoint x: 464, startPoint y: 93, endPoint x: 444, endPoint y: 126, distance: 38.6
click at [463, 93] on button "All Suppliers" at bounding box center [447, 102] width 153 height 33
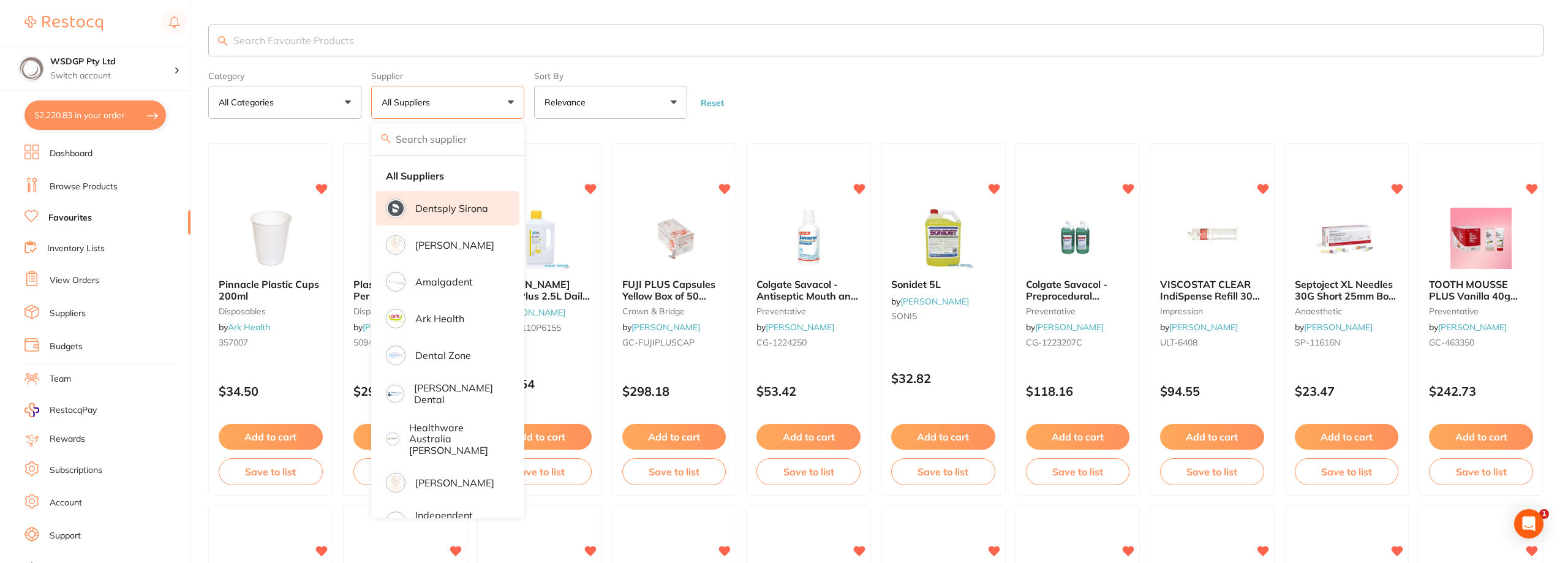
click at [423, 214] on li "Dentsply Sirona" at bounding box center [448, 208] width 144 height 34
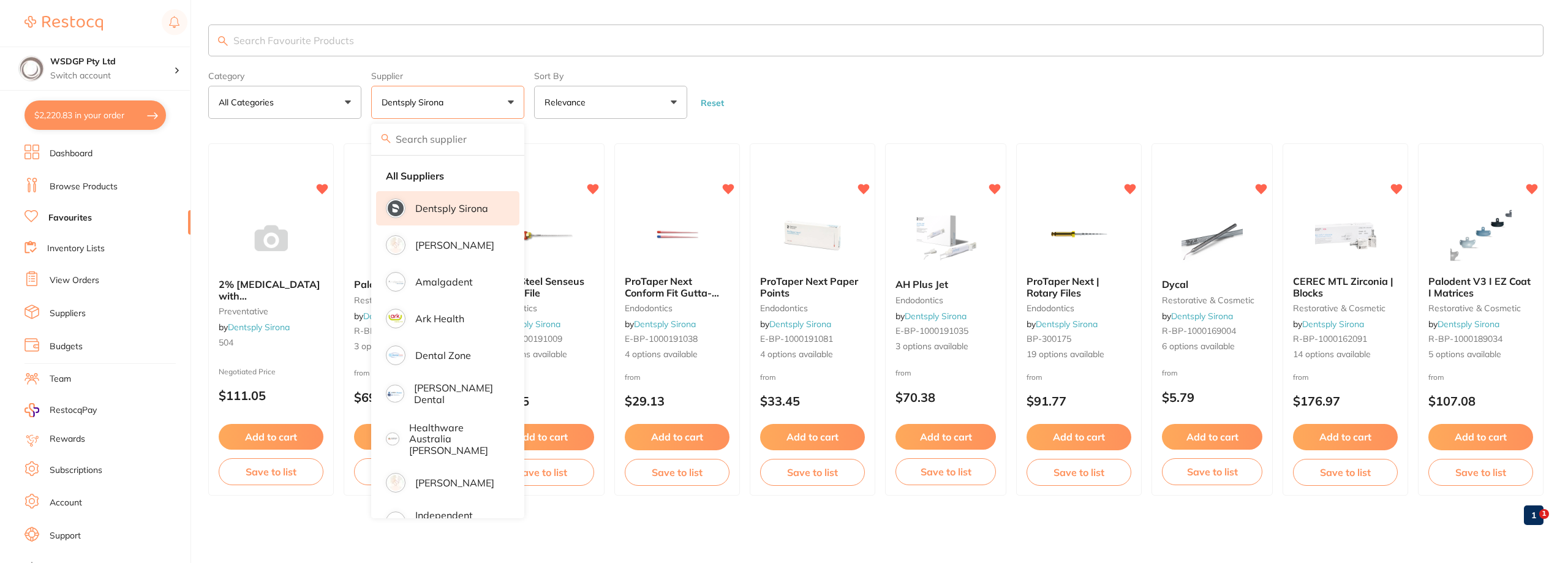
click at [452, 208] on p "Dentsply Sirona" at bounding box center [452, 208] width 73 height 11
click at [856, 95] on form "Category All Categories All Categories endodontics preventative restorative & c…" at bounding box center [876, 92] width 1335 height 53
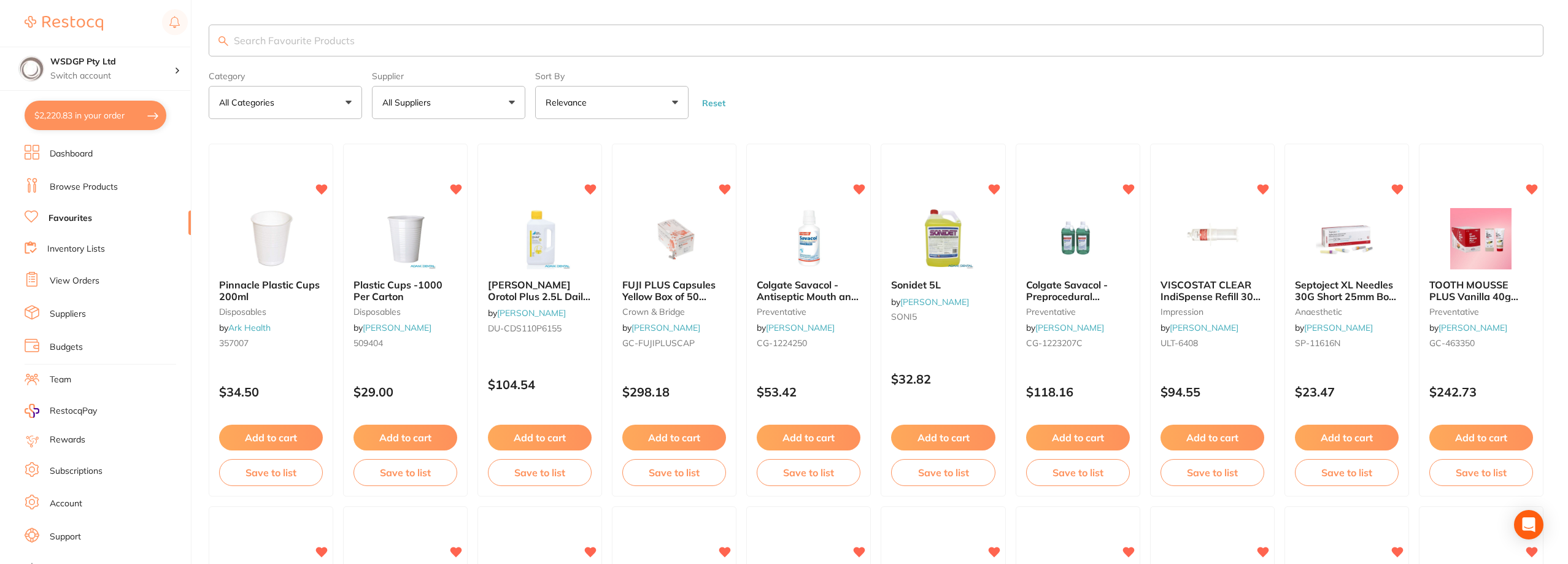
click at [498, 109] on button "All Suppliers" at bounding box center [448, 102] width 153 height 33
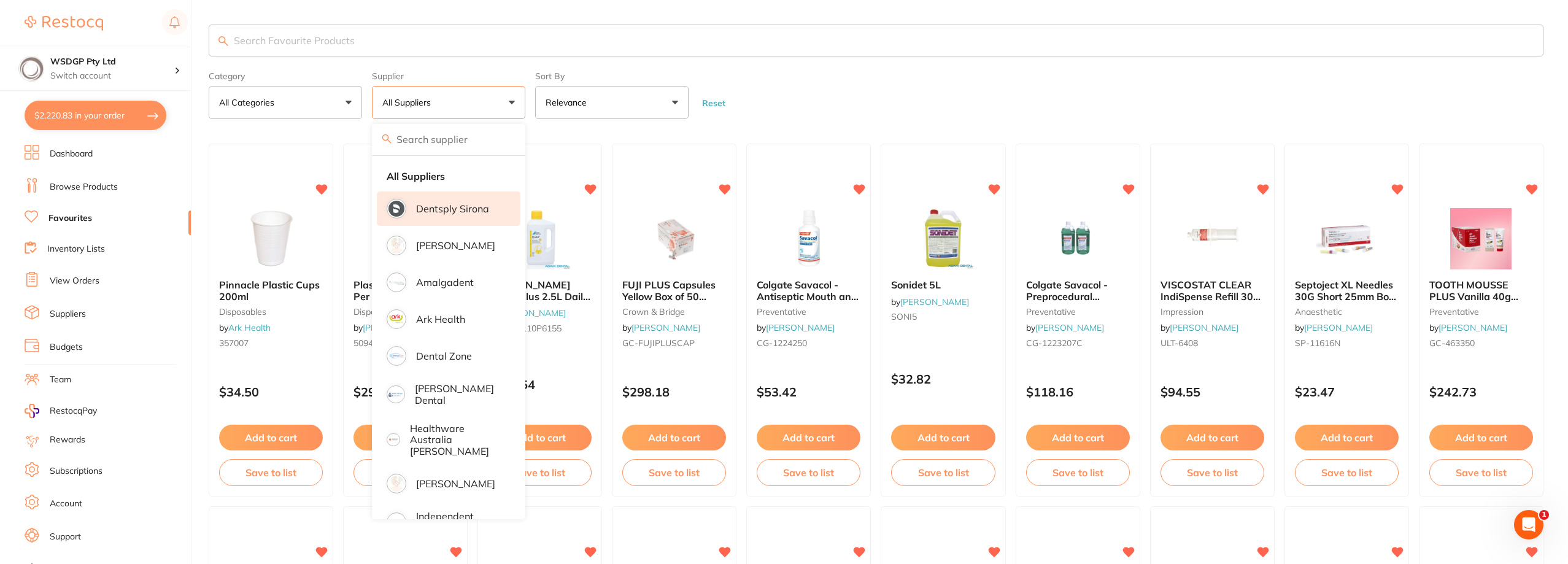
click at [410, 206] on li "Dentsply Sirona" at bounding box center [449, 209] width 144 height 34
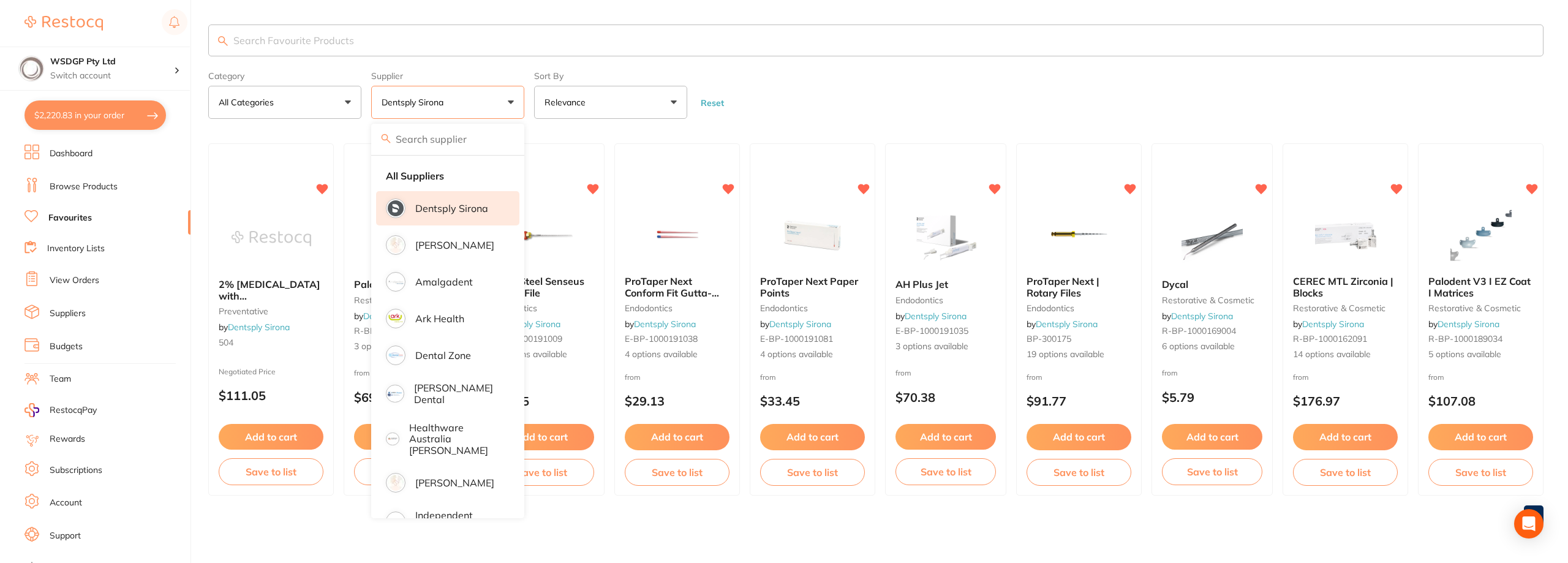
click at [760, 112] on form "Category All Categories All Categories endodontics preventative restorative & c…" at bounding box center [876, 92] width 1335 height 53
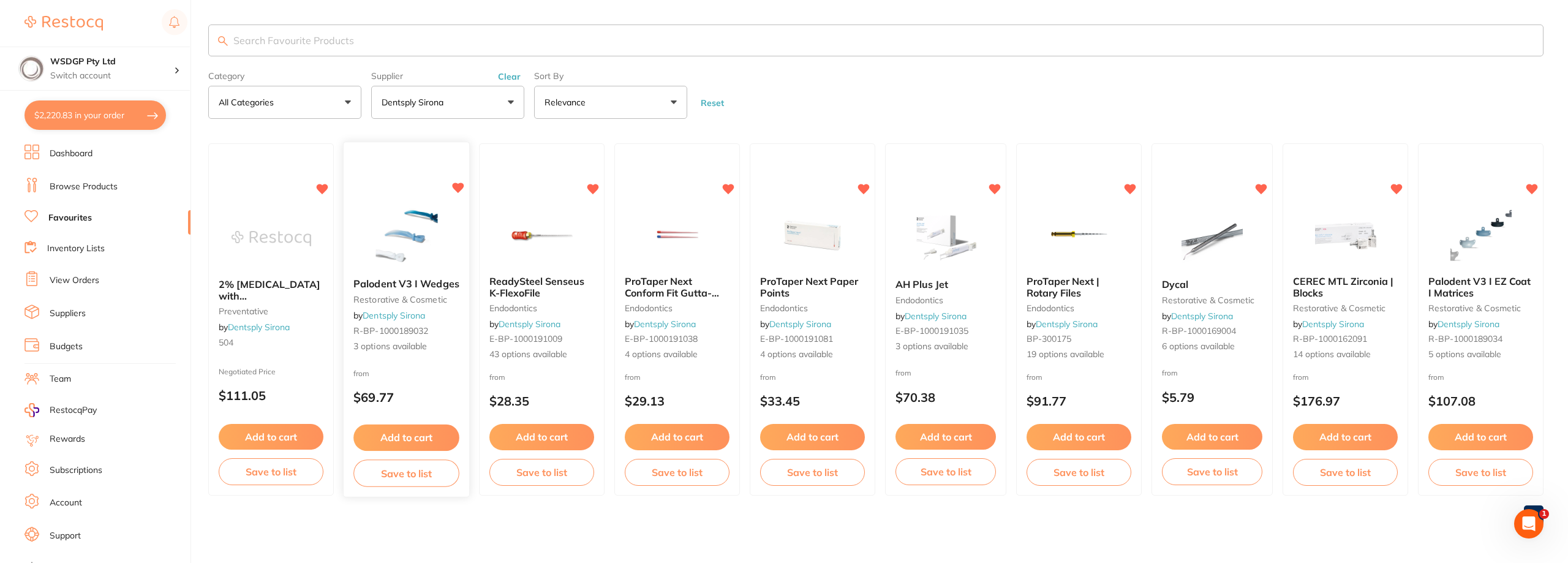
click at [412, 287] on span "Palodent V3 I Wedges" at bounding box center [406, 284] width 106 height 12
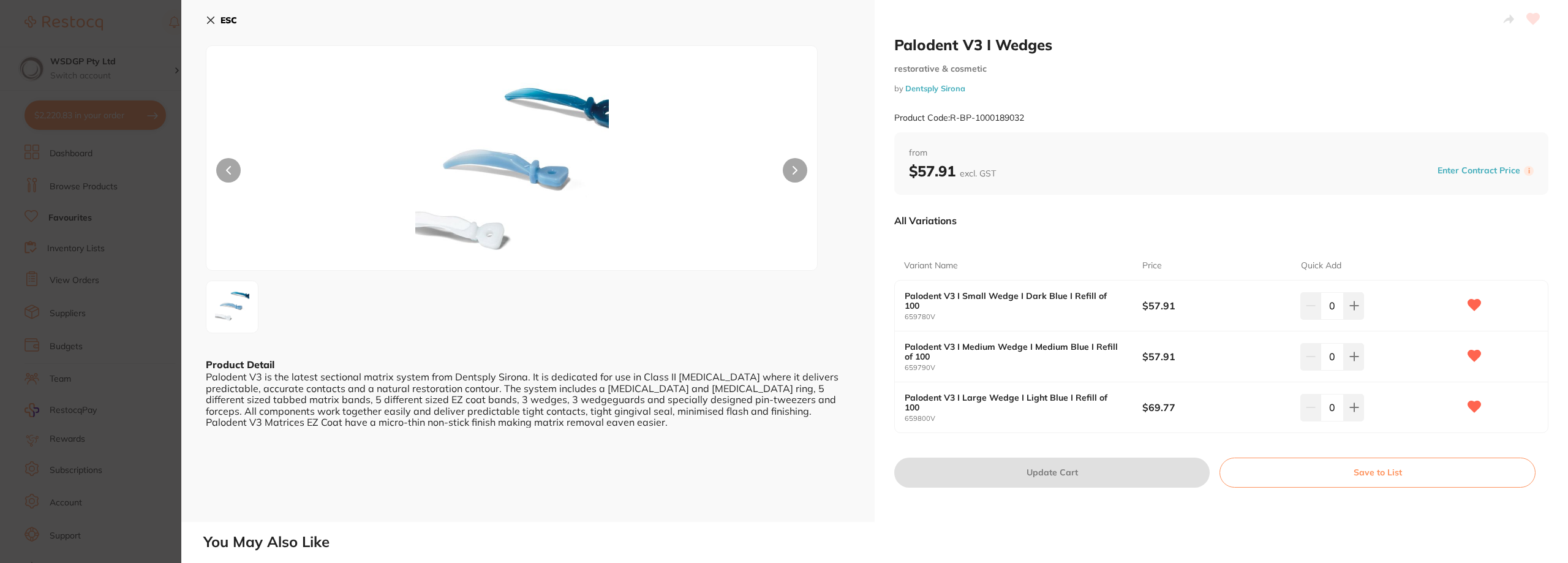
click at [140, 215] on section "Palodent V3 I Wedges restorative & cosmetic by Dentsply Sirona Product Code: R-…" at bounding box center [784, 282] width 1568 height 563
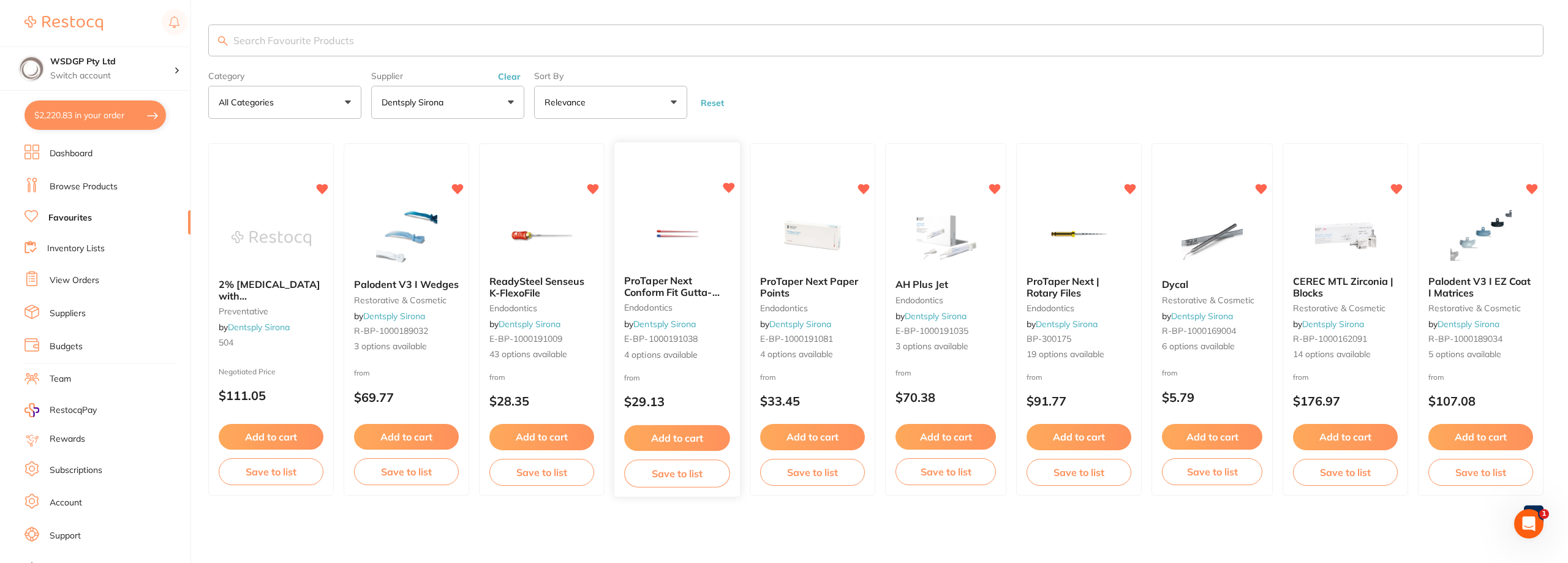
click at [682, 288] on span "ProTaper Next Conform Fit Gutta-Percha Points" at bounding box center [672, 292] width 95 height 35
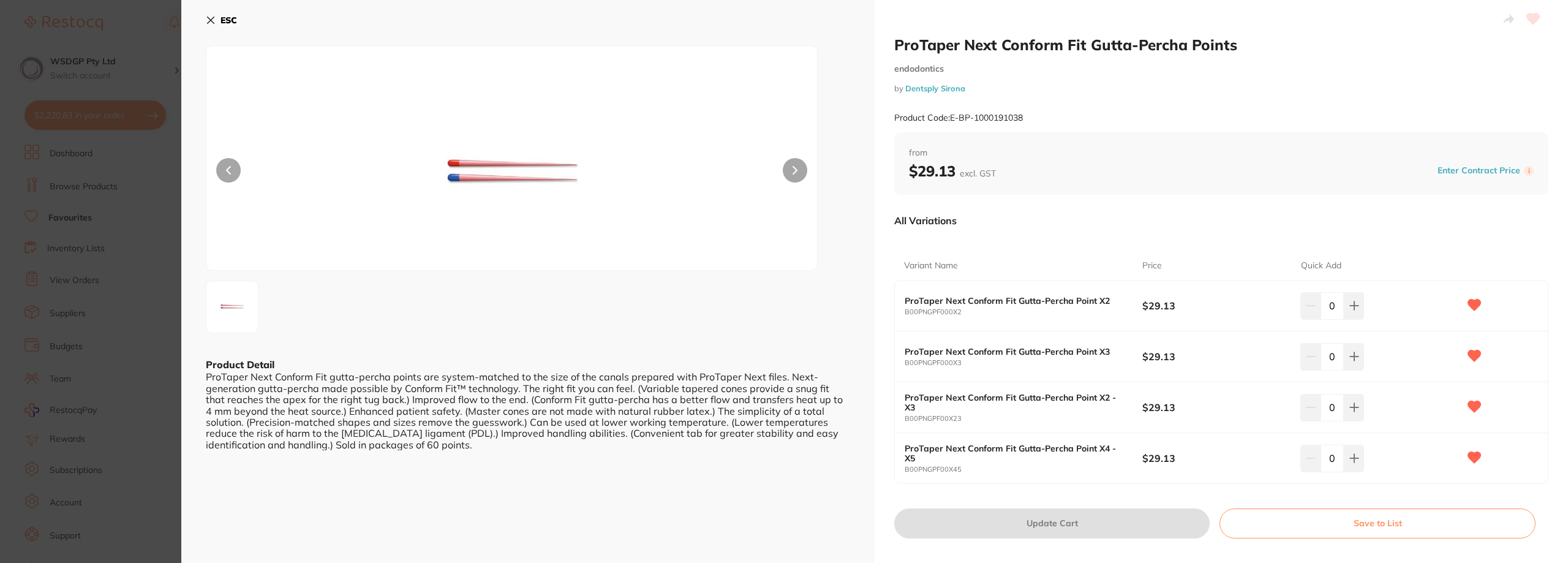
click at [142, 148] on section "ProTaper Next Conform Fit Gutta-Percha Points endodontics by Dentsply Sirona Pr…" at bounding box center [784, 282] width 1568 height 563
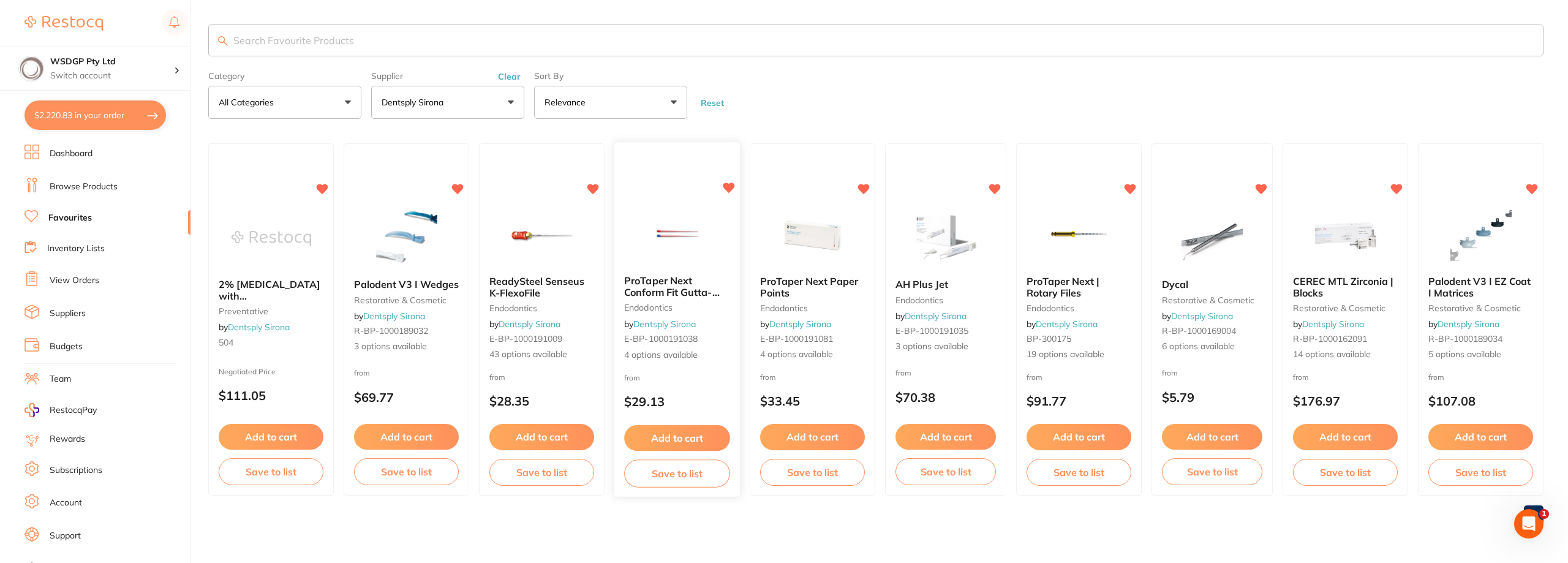
click at [676, 278] on span "ProTaper Next Conform Fit Gutta-Percha Points" at bounding box center [672, 292] width 95 height 35
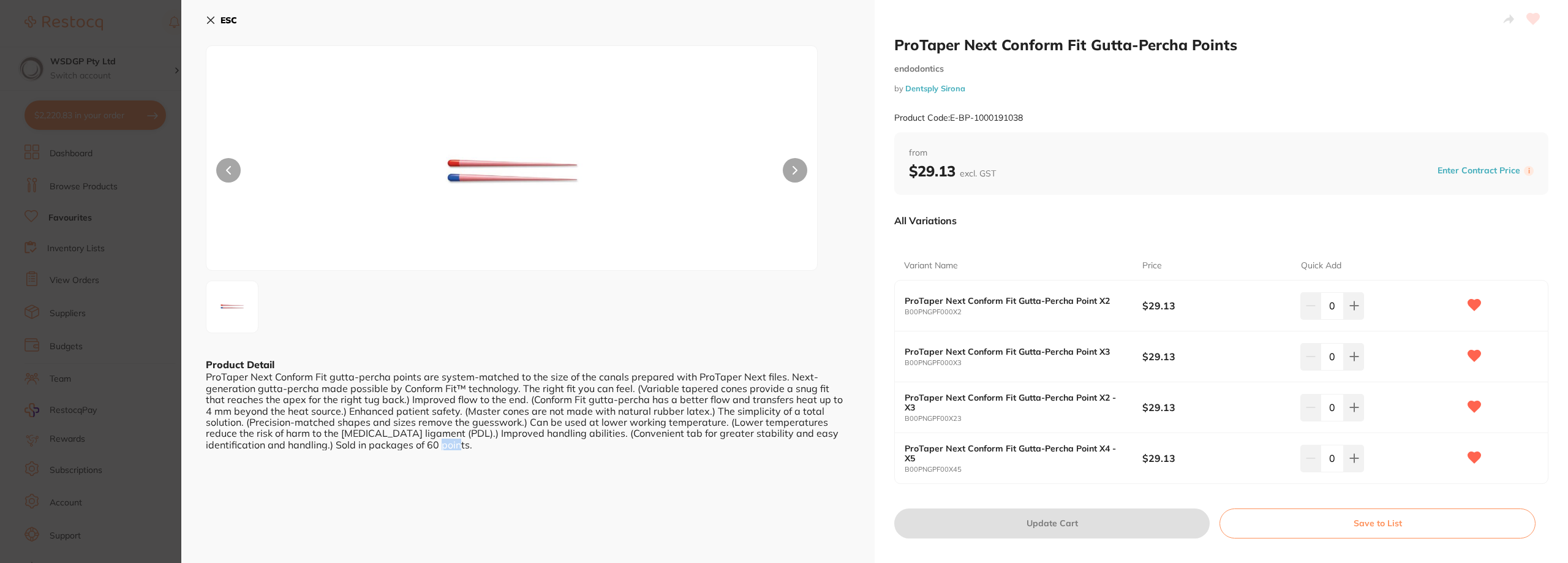
scroll to position [1, 0]
drag, startPoint x: 400, startPoint y: 444, endPoint x: 263, endPoint y: 454, distance: 137.4
click at [263, 454] on div "ESC Product Detail ProTaper Next Conform Fit gutta-percha points are system-mat…" at bounding box center [527, 286] width 693 height 573
click at [144, 398] on section "ProTaper Next Conform Fit Gutta-Percha Points endodontics by Dentsply Sirona Pr…" at bounding box center [784, 282] width 1568 height 563
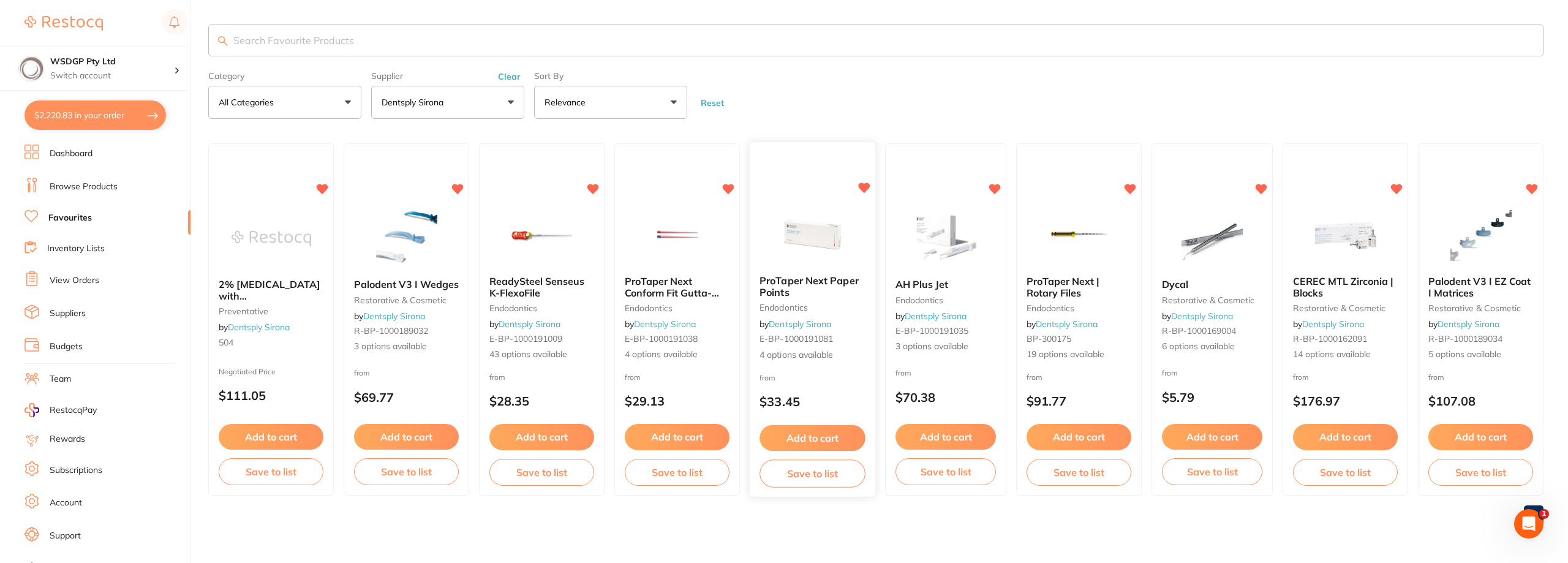
click at [843, 282] on span "ProTaper Next Paper Points" at bounding box center [809, 287] width 99 height 24
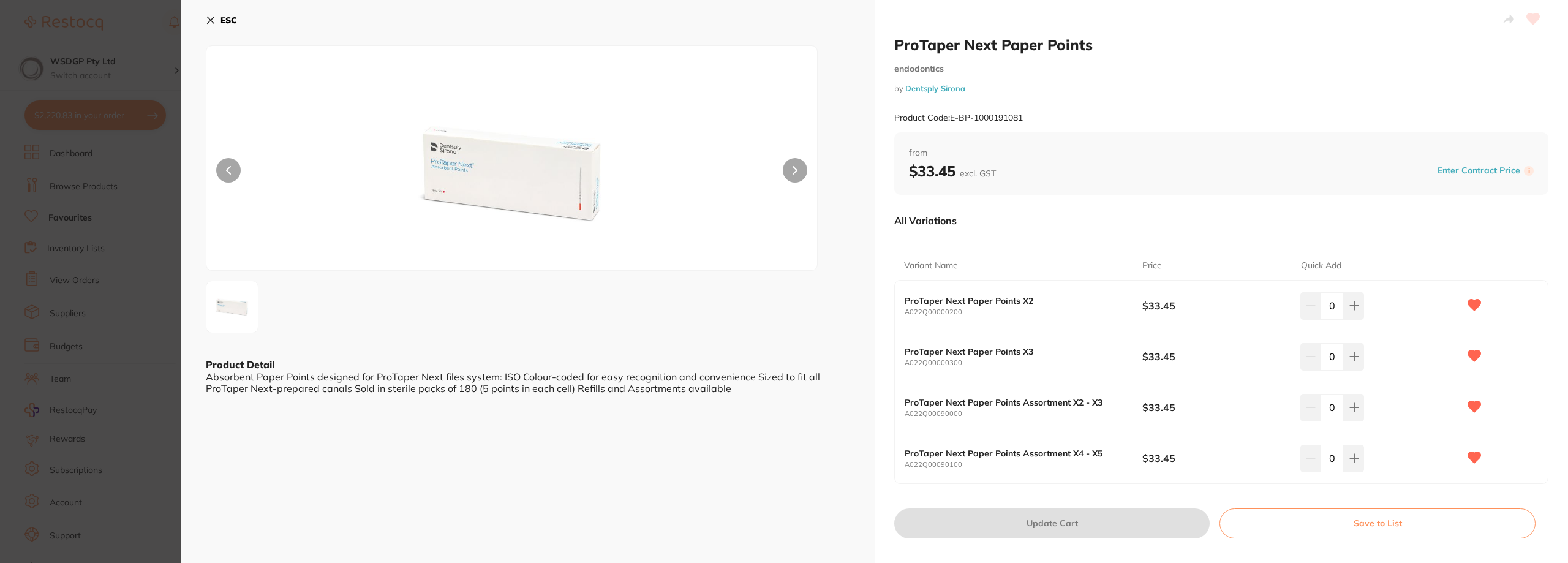
click at [90, 159] on section "ProTaper Next Paper Points endodontics by Dentsply Sirona Product Code: E-BP-10…" at bounding box center [784, 282] width 1568 height 563
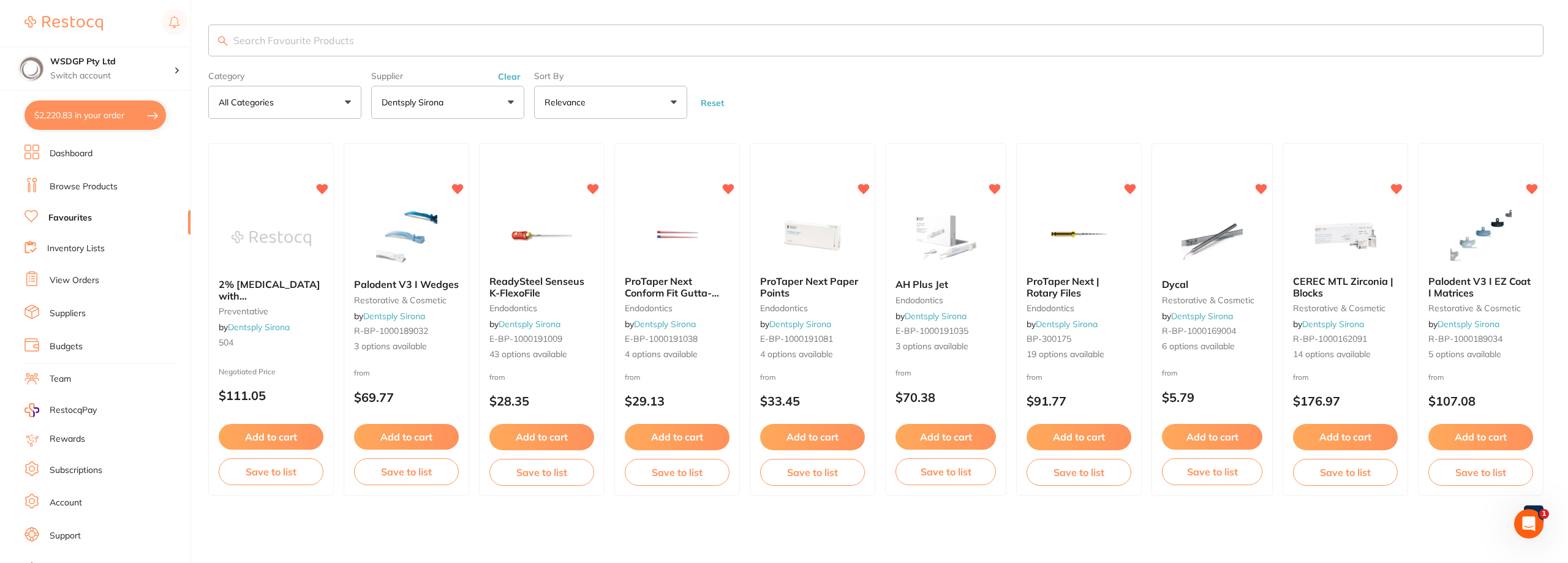
click at [830, 282] on span "ProTaper Next Paper Points" at bounding box center [809, 287] width 98 height 24
